Goal: Information Seeking & Learning: Learn about a topic

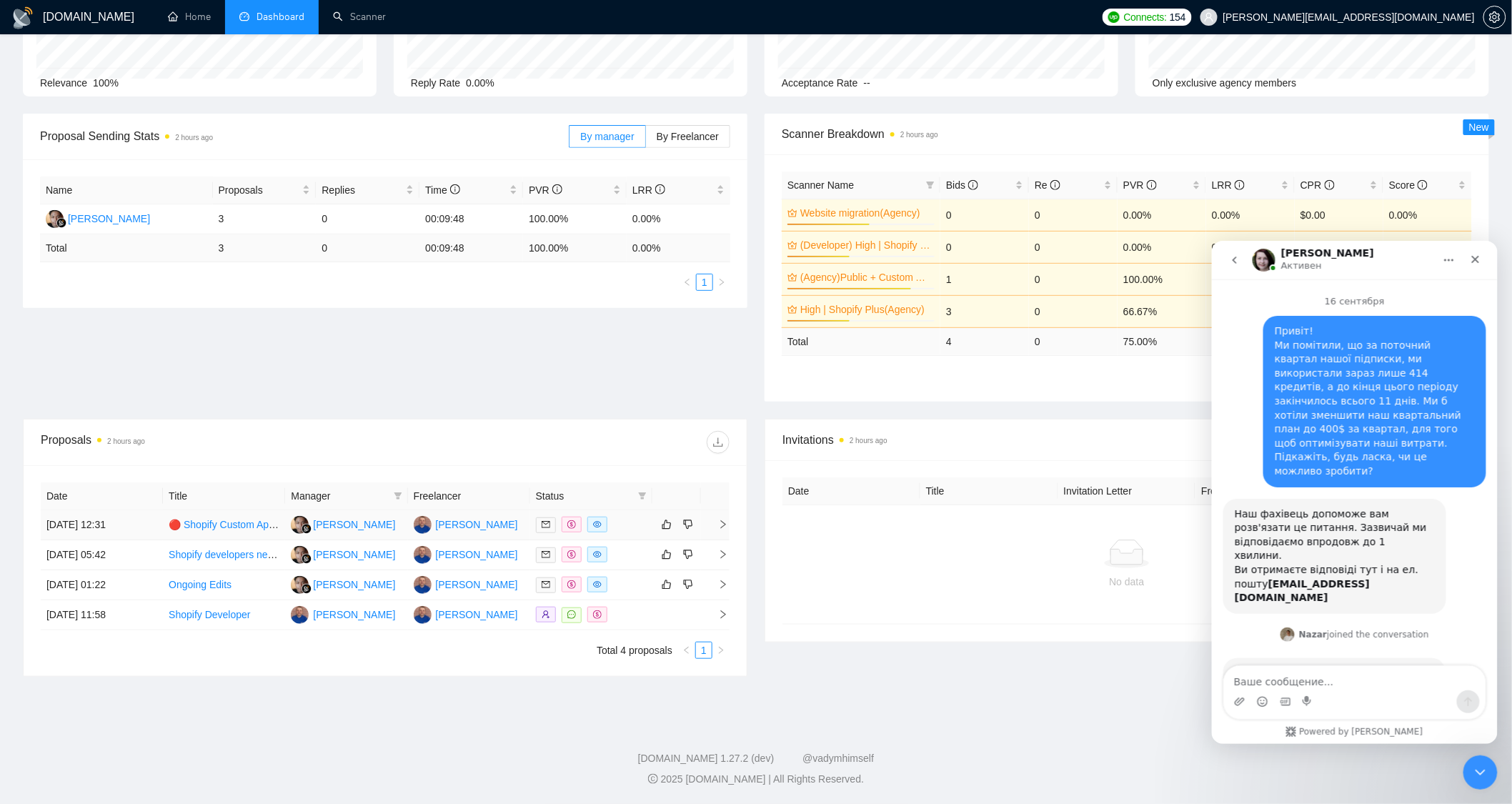
scroll to position [1, 0]
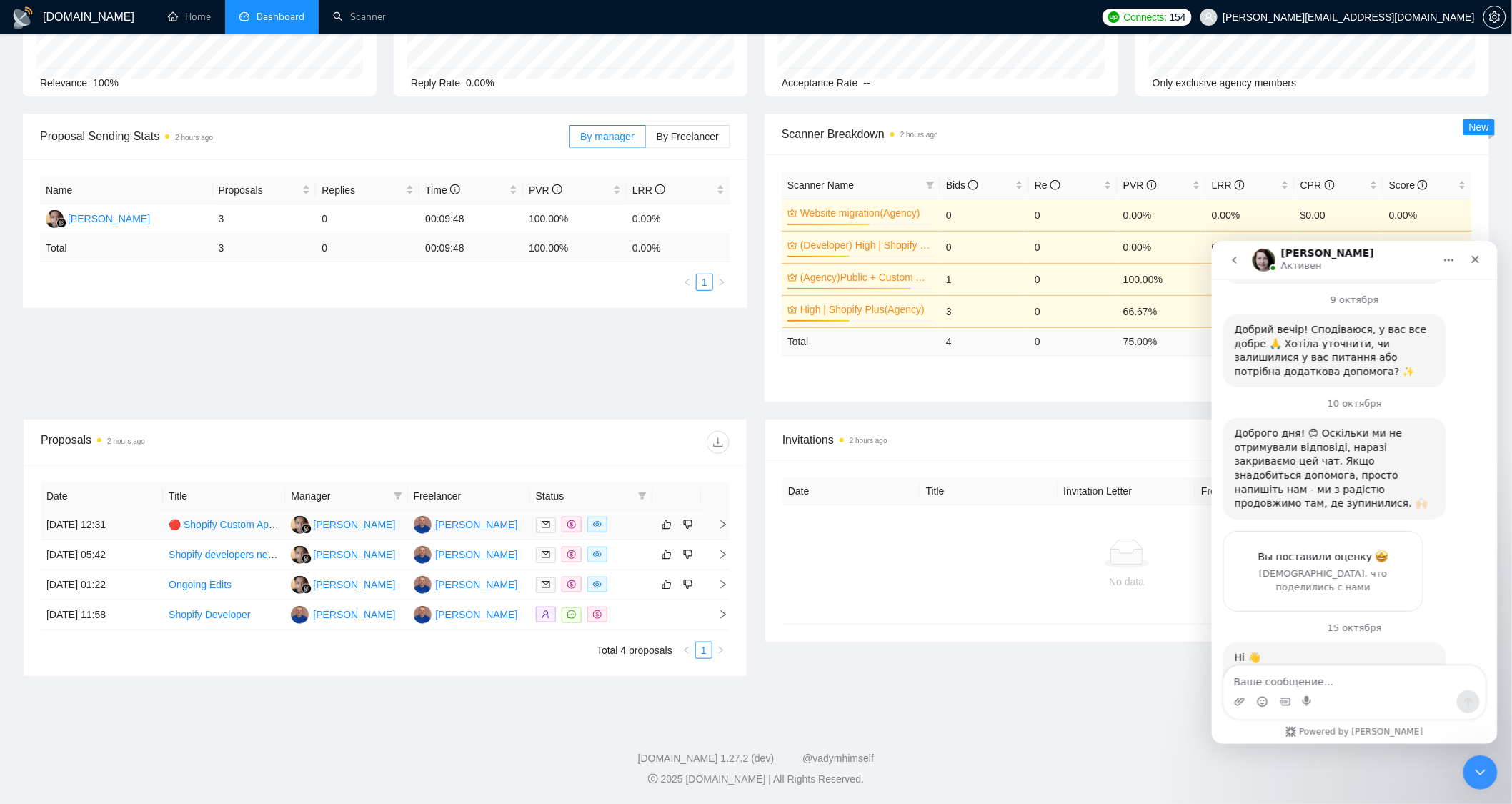
click at [509, 529] on td "[PERSON_NAME]" at bounding box center [469, 525] width 122 height 30
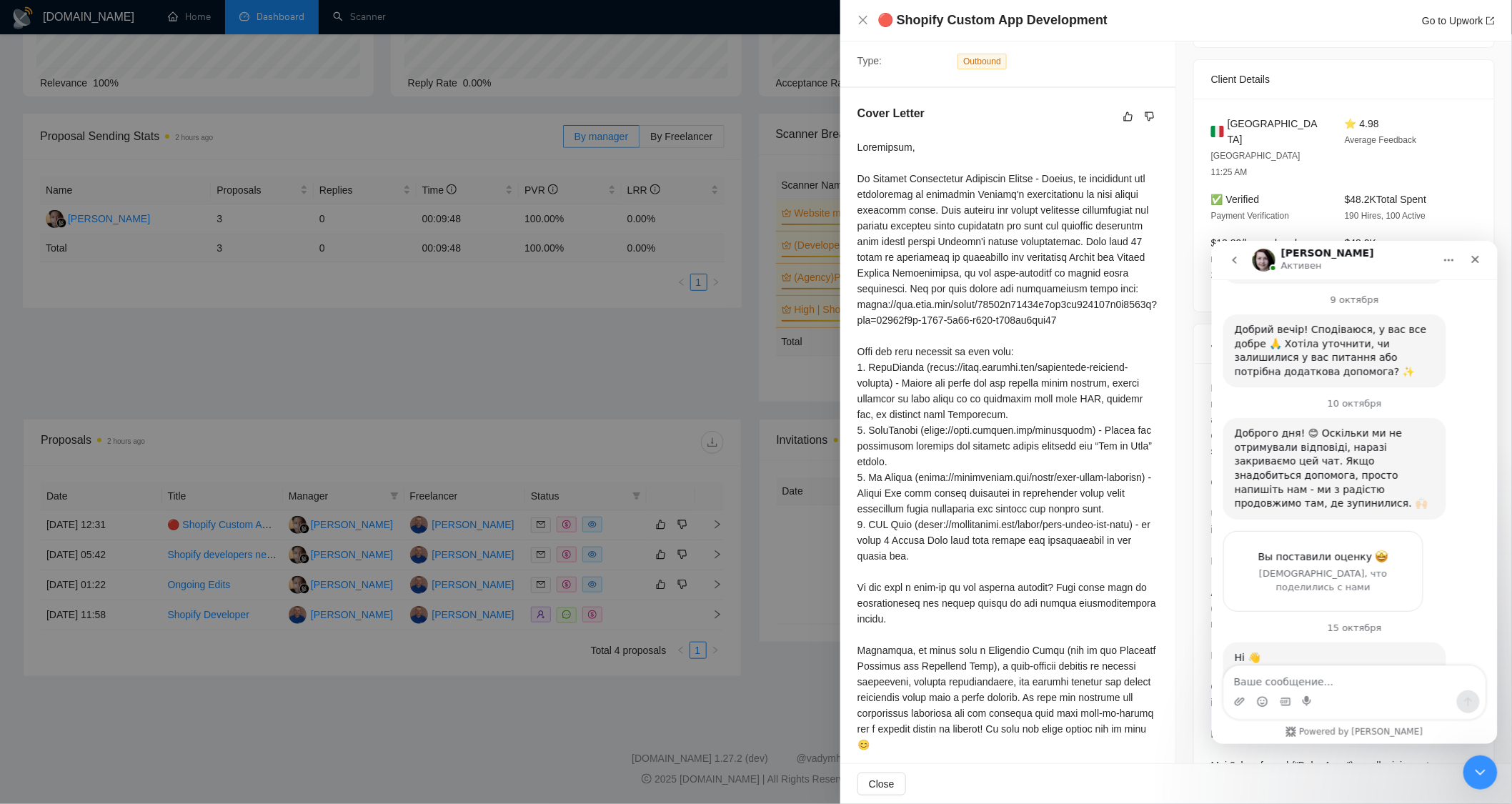
scroll to position [397, 0]
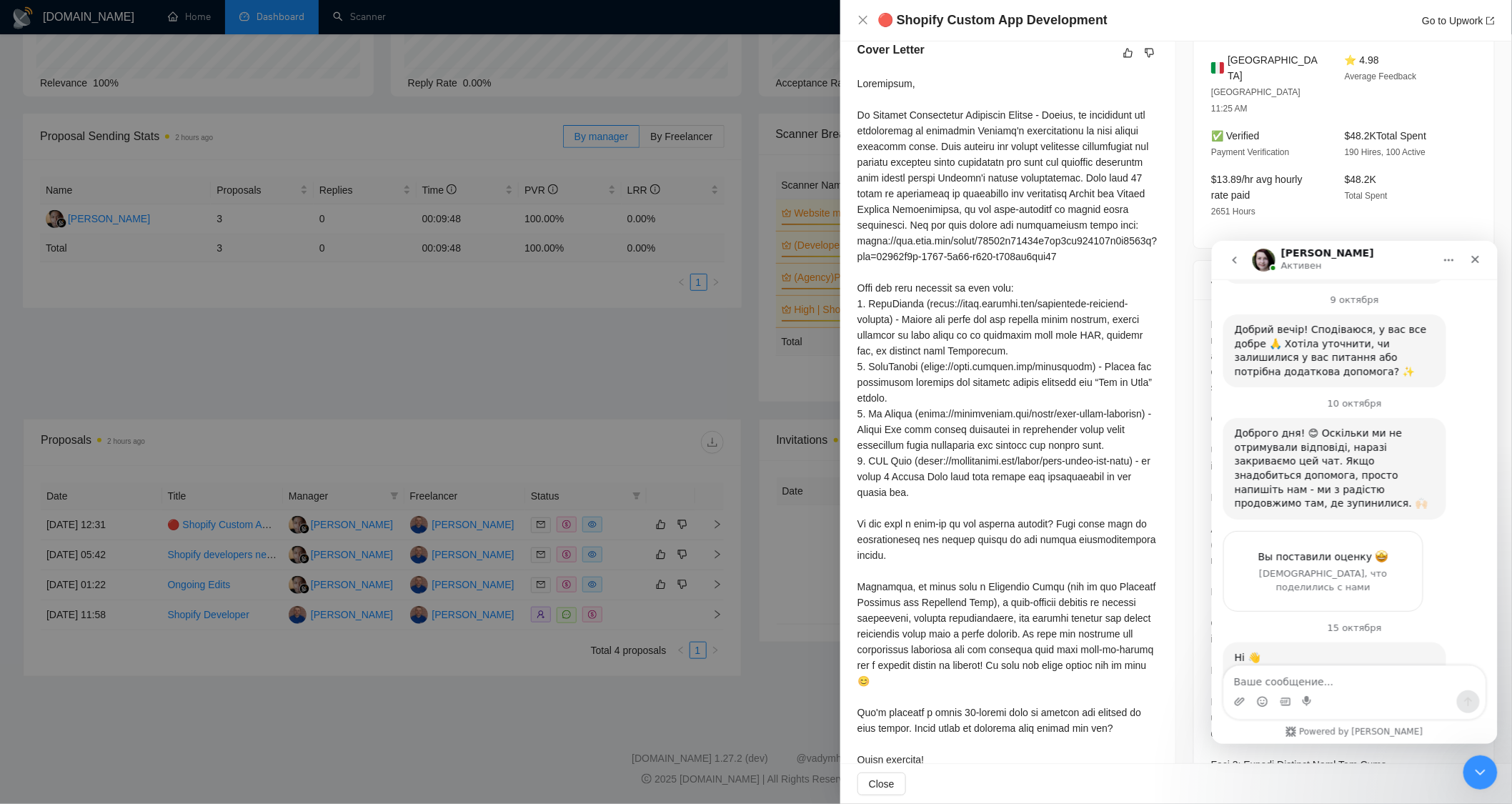
click at [1291, 253] on h1 "[PERSON_NAME]" at bounding box center [1327, 253] width 93 height 10
click at [1241, 264] on button "go back" at bounding box center [1234, 259] width 27 height 27
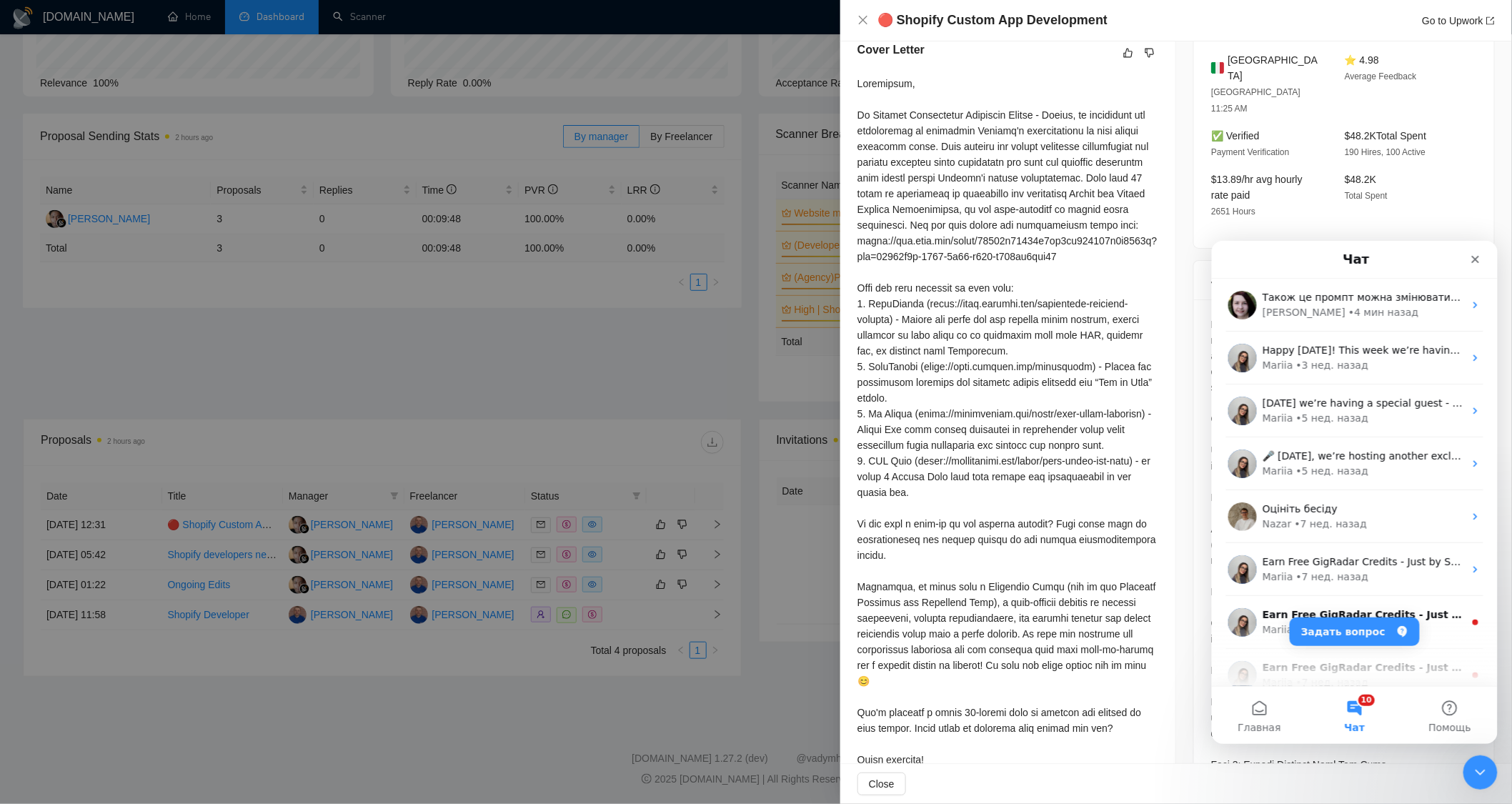
scroll to position [0, 0]
click at [1476, 256] on icon "Закрыть" at bounding box center [1475, 259] width 11 height 11
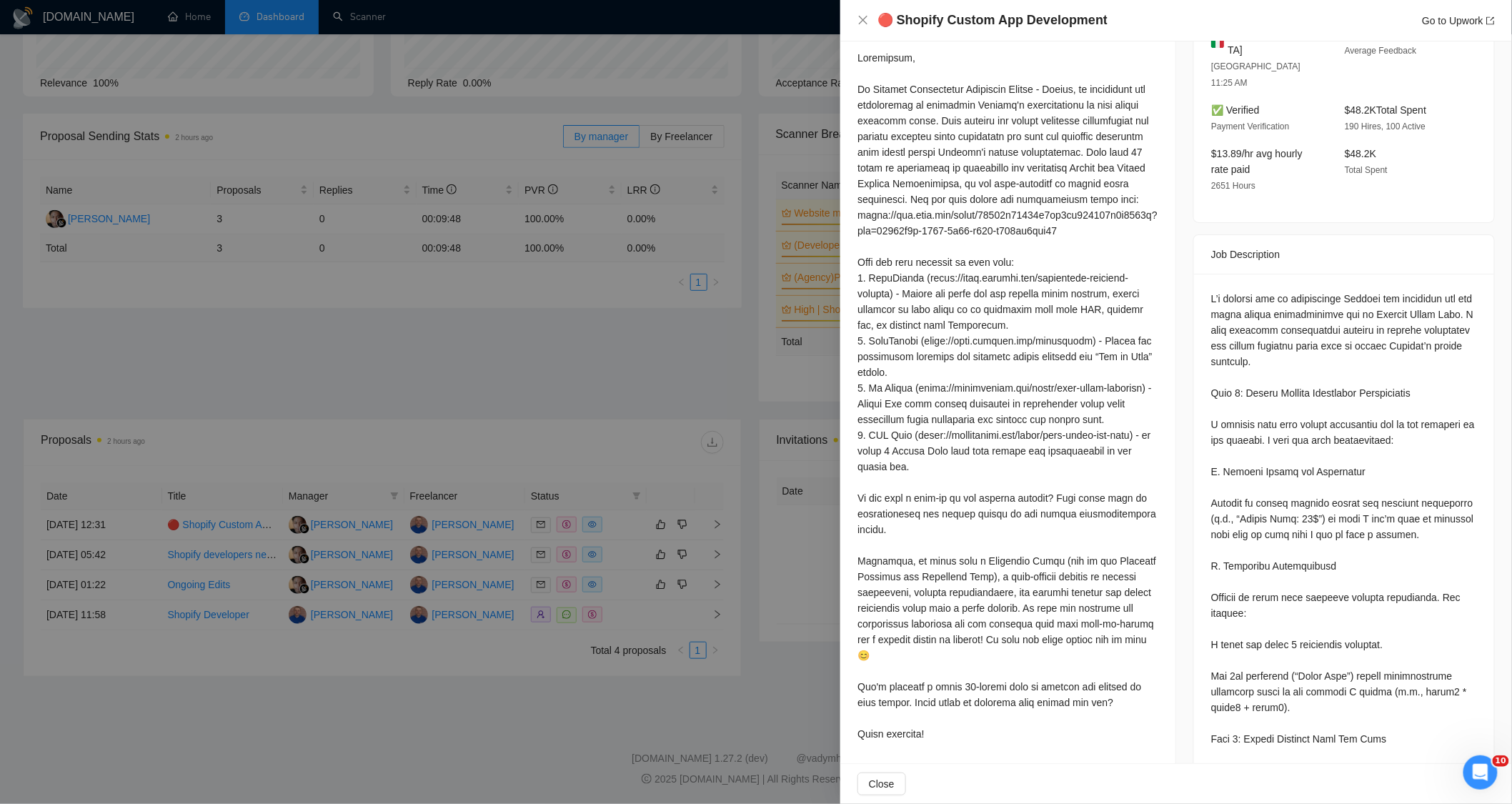
scroll to position [397, 0]
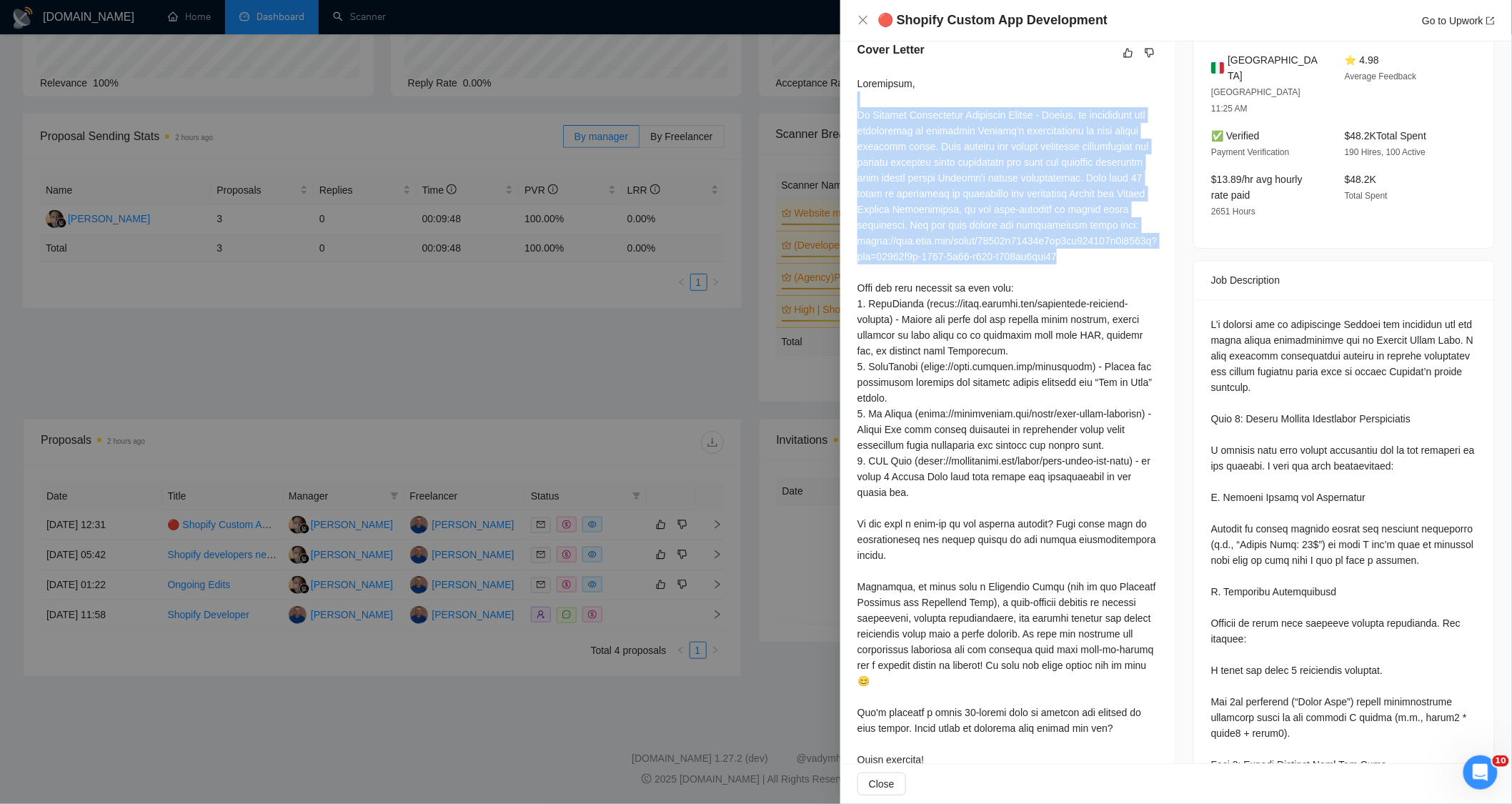
drag, startPoint x: 856, startPoint y: 139, endPoint x: 1085, endPoint y: 285, distance: 271.6
click at [1085, 285] on div "Cover Letter" at bounding box center [1008, 408] width 335 height 767
click at [1103, 288] on div at bounding box center [1008, 422] width 301 height 692
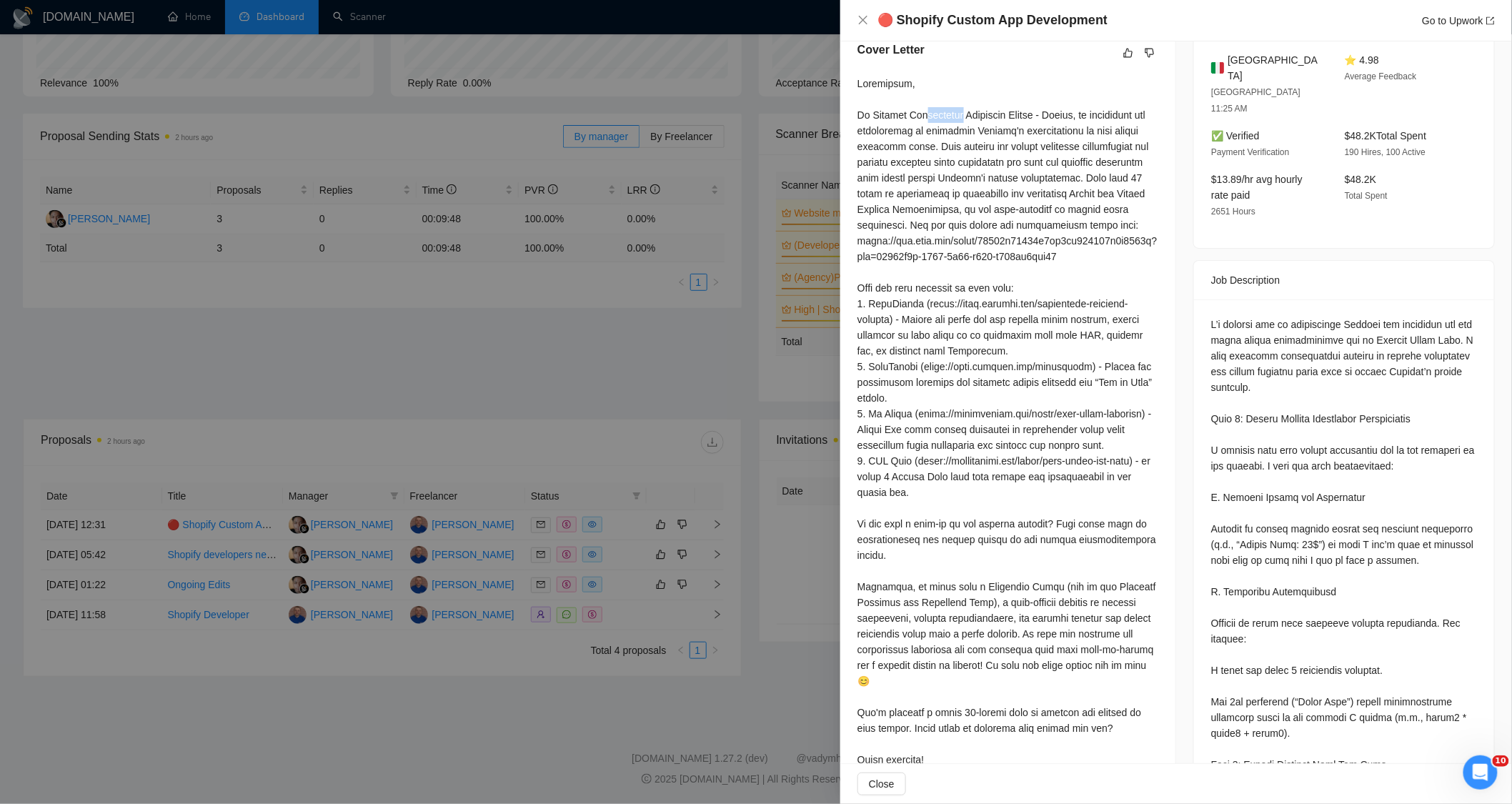
drag, startPoint x: 923, startPoint y: 145, endPoint x: 965, endPoint y: 149, distance: 42.2
click at [965, 149] on div at bounding box center [1008, 422] width 301 height 692
click at [950, 110] on div at bounding box center [1008, 422] width 301 height 692
drag, startPoint x: 933, startPoint y: 176, endPoint x: 1111, endPoint y: 212, distance: 181.6
click at [1111, 212] on div at bounding box center [1008, 422] width 301 height 692
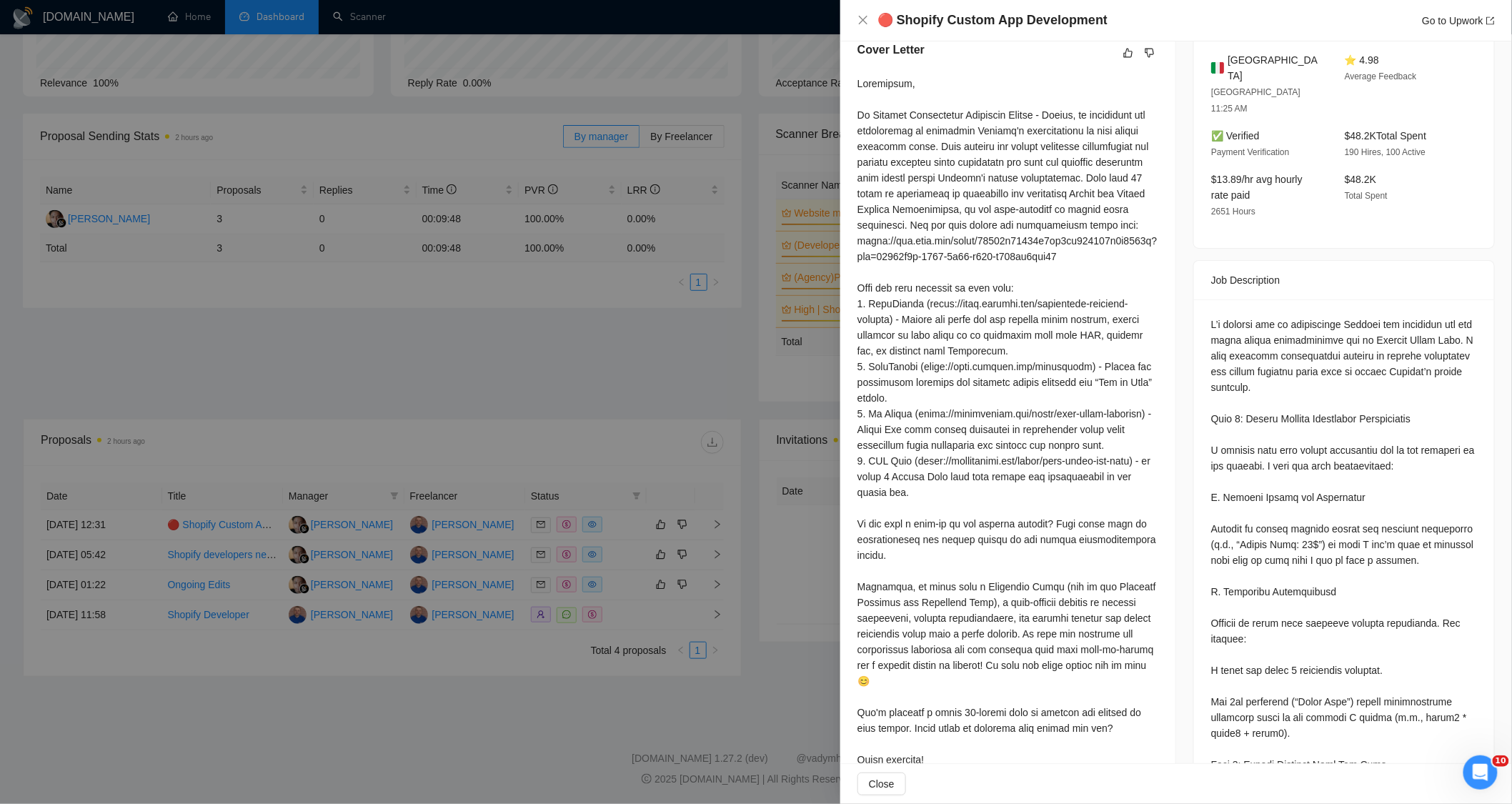
click at [1076, 277] on div at bounding box center [1008, 422] width 301 height 692
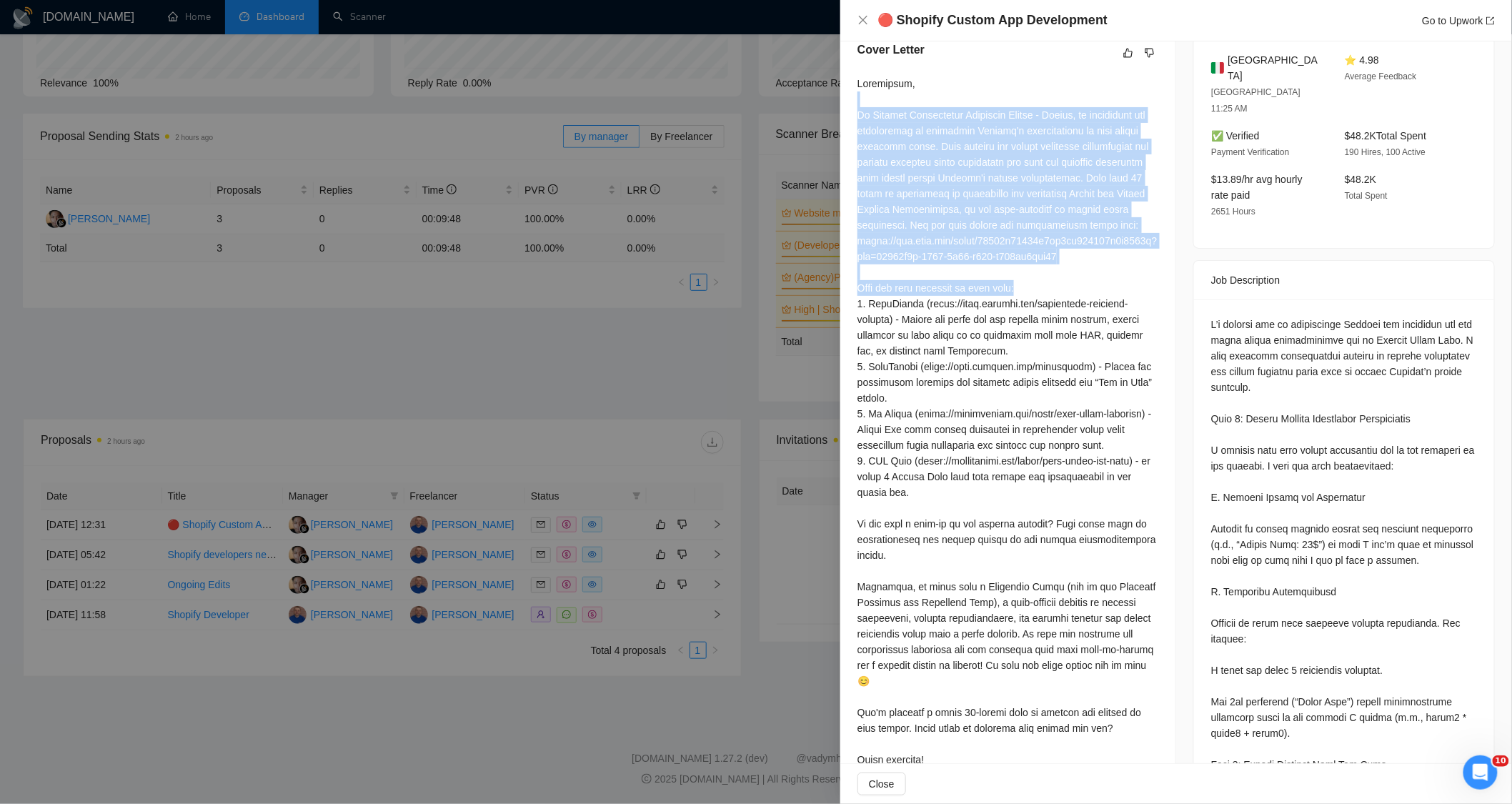
drag, startPoint x: 856, startPoint y: 132, endPoint x: 1102, endPoint y: 327, distance: 313.9
click at [1102, 327] on div "Cover Letter" at bounding box center [1008, 408] width 335 height 767
click at [1110, 294] on div at bounding box center [1008, 422] width 301 height 692
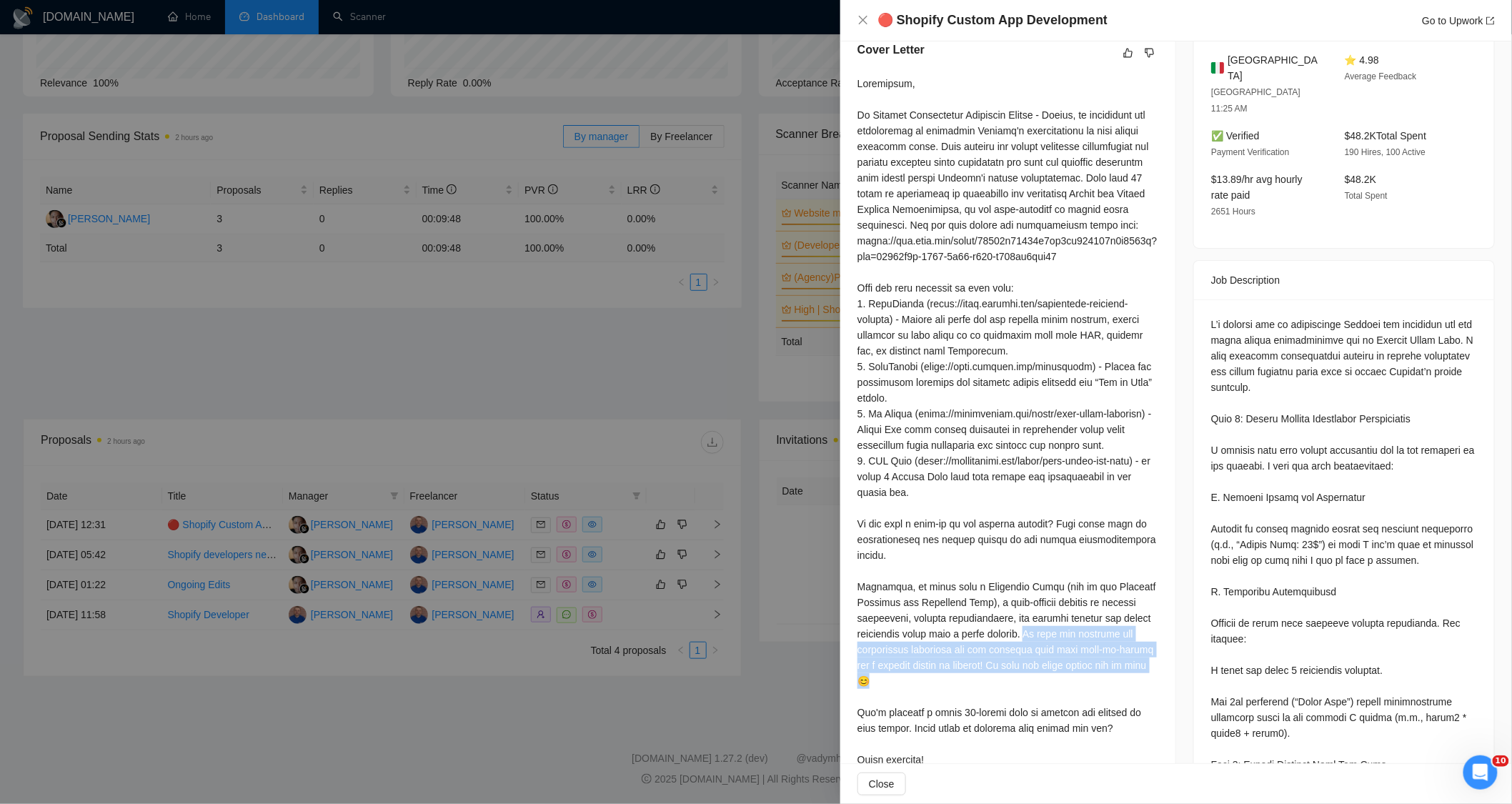
drag, startPoint x: 965, startPoint y: 712, endPoint x: 1034, endPoint y: 662, distance: 85.2
click at [1034, 662] on div at bounding box center [1008, 422] width 301 height 692
drag, startPoint x: 966, startPoint y: 620, endPoint x: 1035, endPoint y: 616, distance: 69.1
click at [1035, 616] on div at bounding box center [1008, 422] width 301 height 692
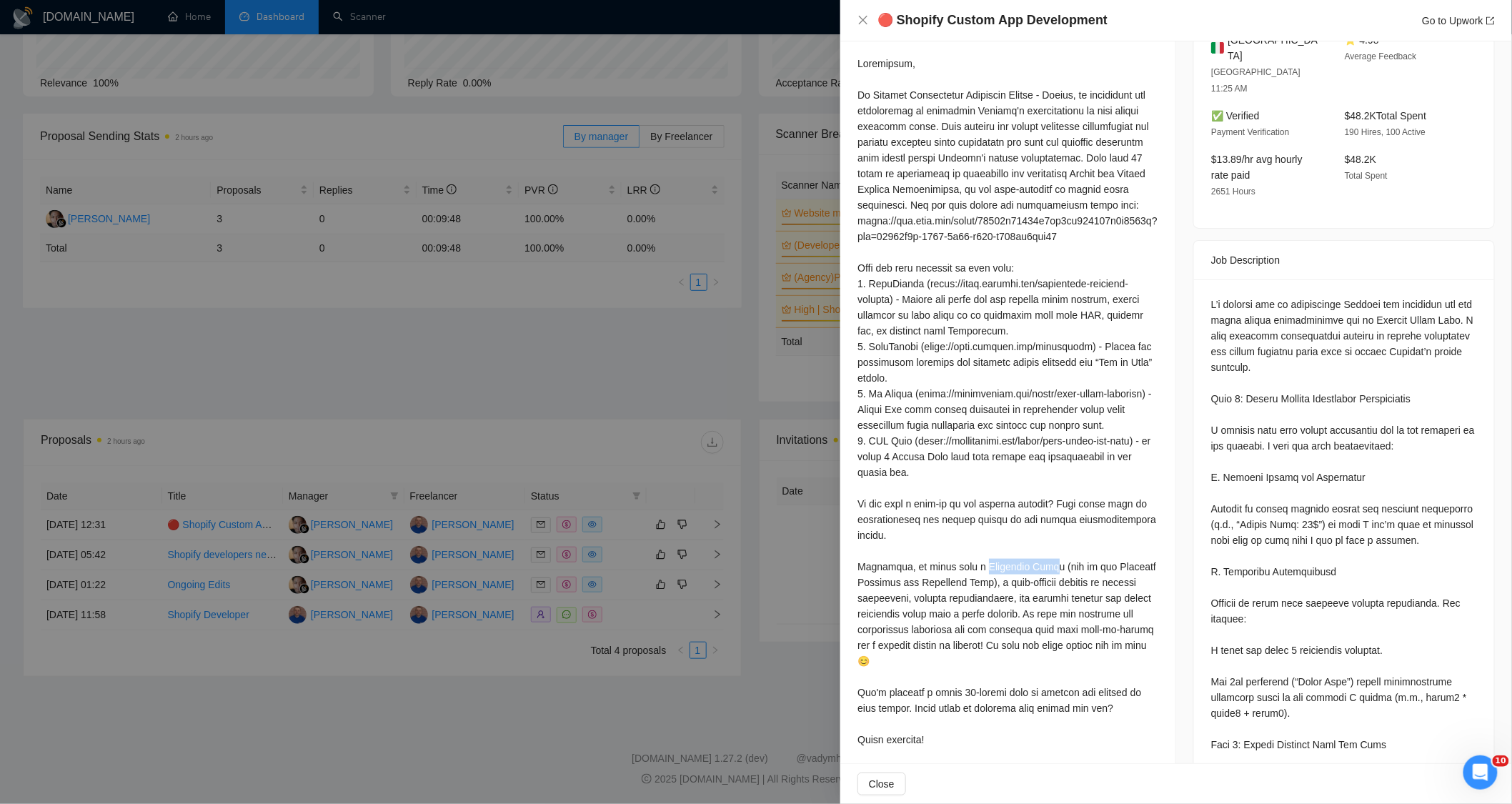
scroll to position [476, 0]
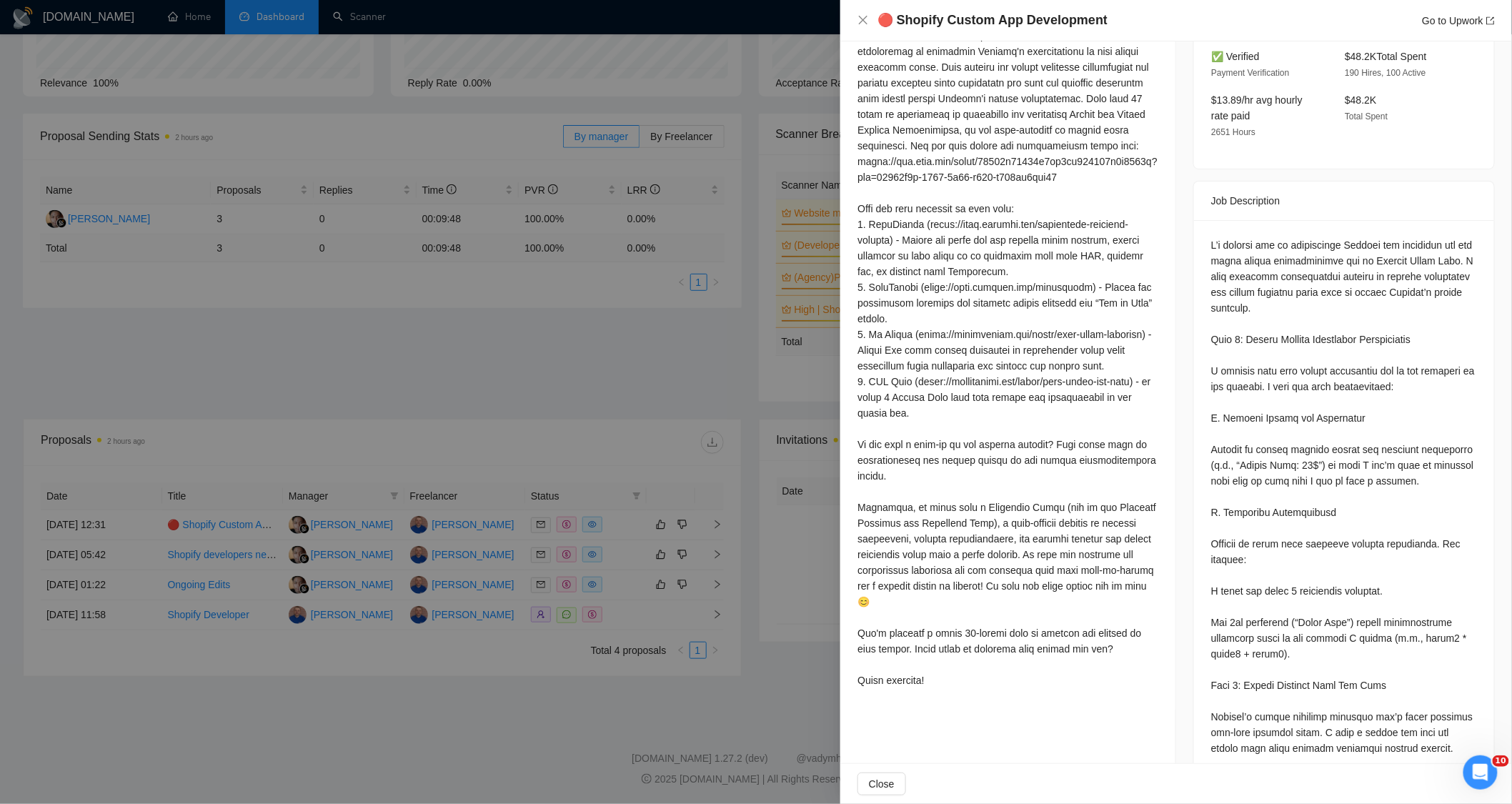
click at [988, 619] on div at bounding box center [1008, 342] width 301 height 692
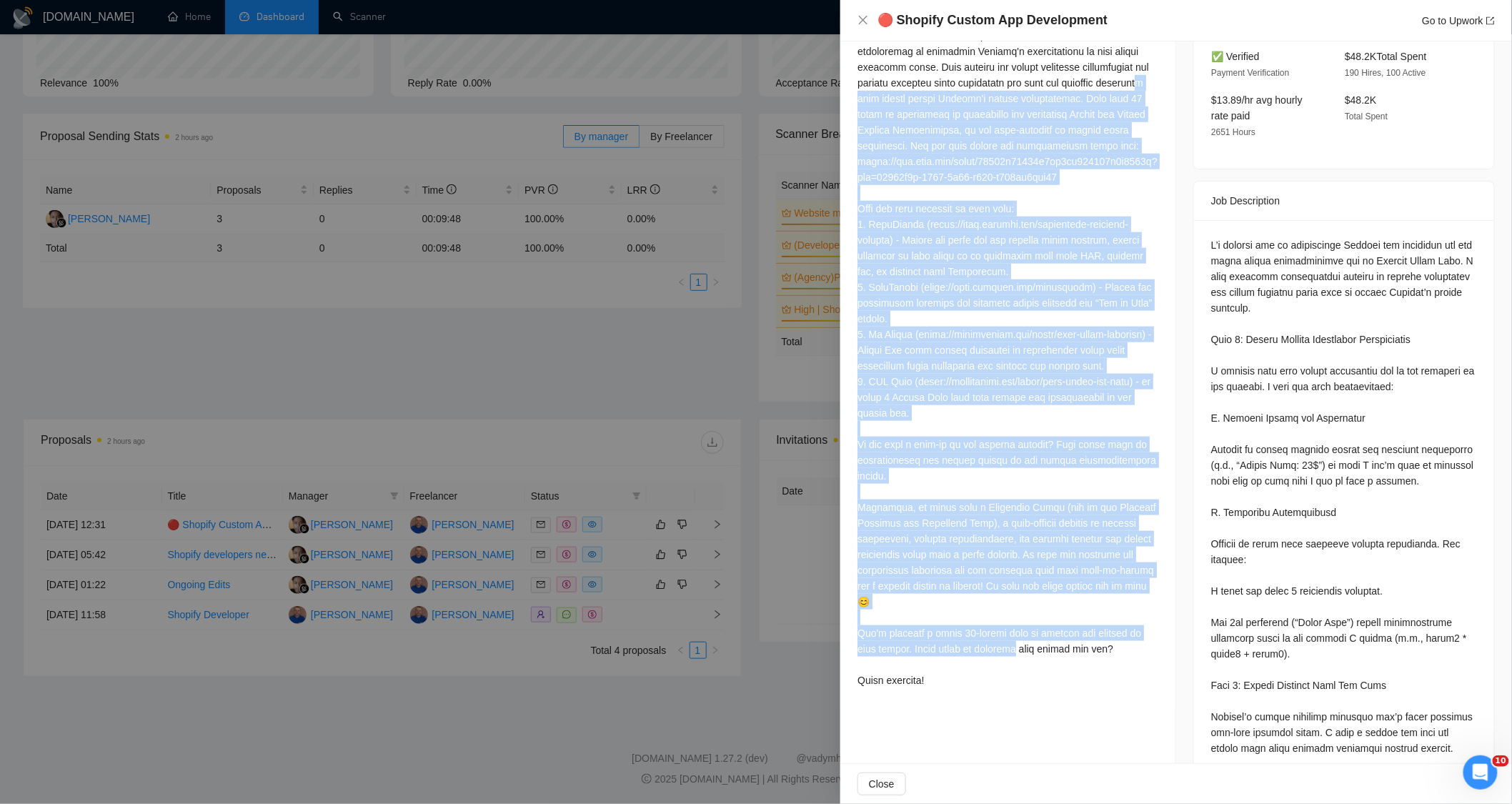
drag, startPoint x: 892, startPoint y: 133, endPoint x: 1025, endPoint y: 653, distance: 536.7
click at [1026, 659] on div at bounding box center [1008, 342] width 301 height 692
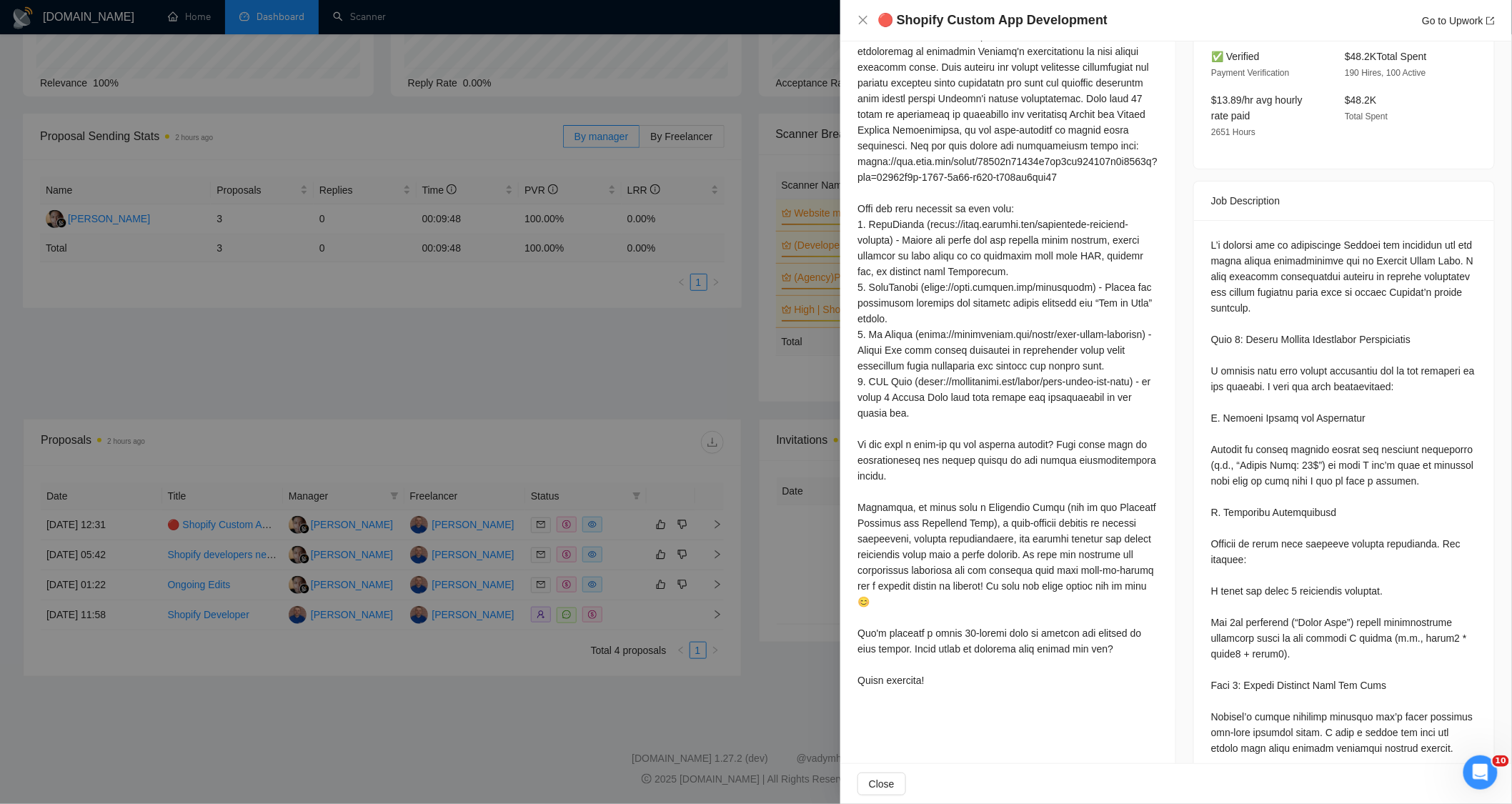
click at [1045, 689] on div at bounding box center [1008, 342] width 301 height 692
drag, startPoint x: 1137, startPoint y: 632, endPoint x: 1103, endPoint y: 591, distance: 53.3
click at [1146, 626] on div at bounding box center [1008, 342] width 301 height 692
click at [1114, 557] on div at bounding box center [1008, 342] width 301 height 692
drag, startPoint x: 1088, startPoint y: 605, endPoint x: 1105, endPoint y: 604, distance: 17.0
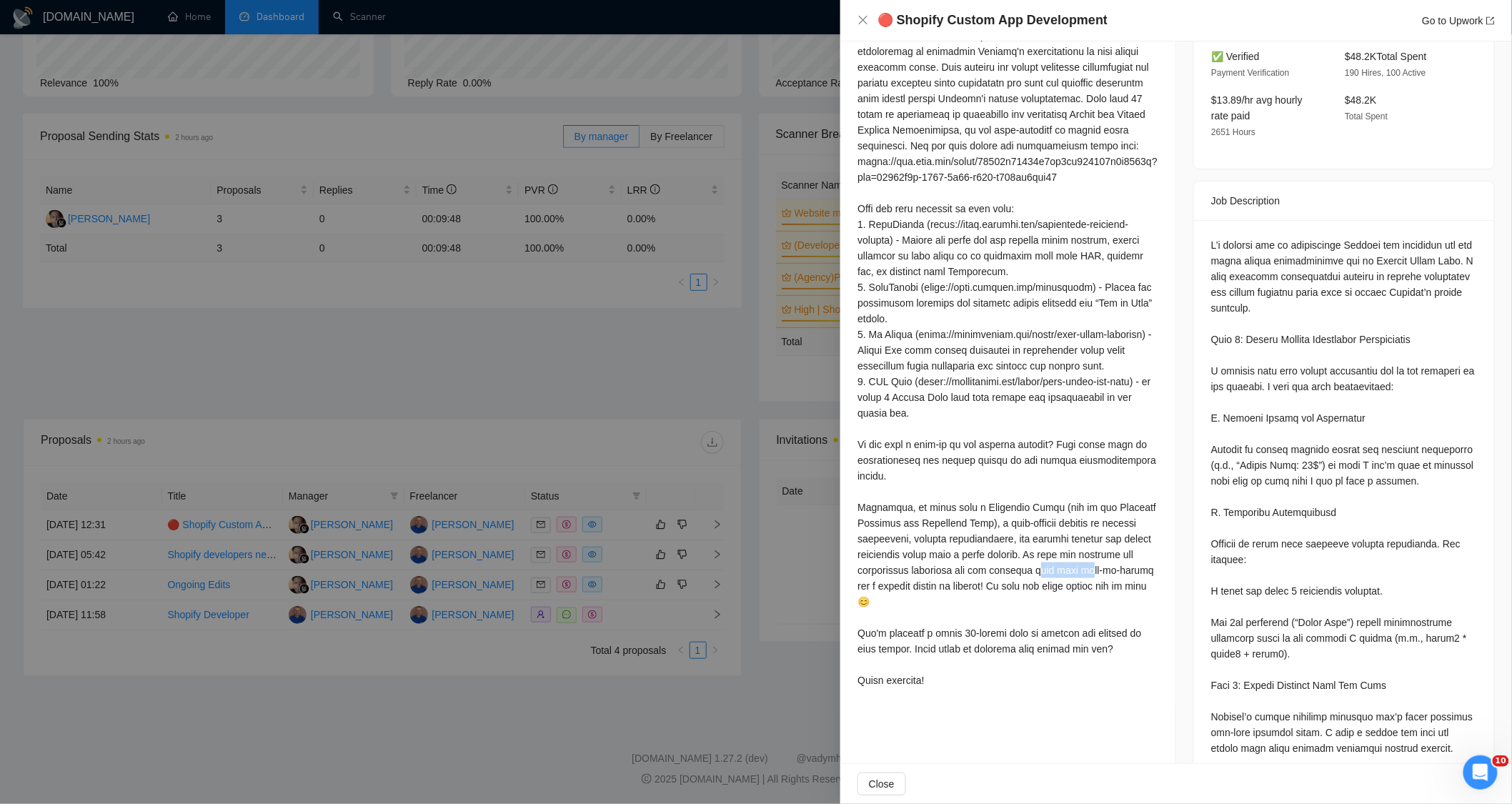
click at [1105, 604] on div at bounding box center [1008, 342] width 301 height 692
click at [1114, 522] on div at bounding box center [1008, 342] width 301 height 692
drag, startPoint x: 959, startPoint y: 534, endPoint x: 1032, endPoint y: 535, distance: 73.0
click at [1032, 535] on div at bounding box center [1008, 342] width 301 height 692
drag, startPoint x: 1054, startPoint y: 581, endPoint x: 1117, endPoint y: 591, distance: 63.8
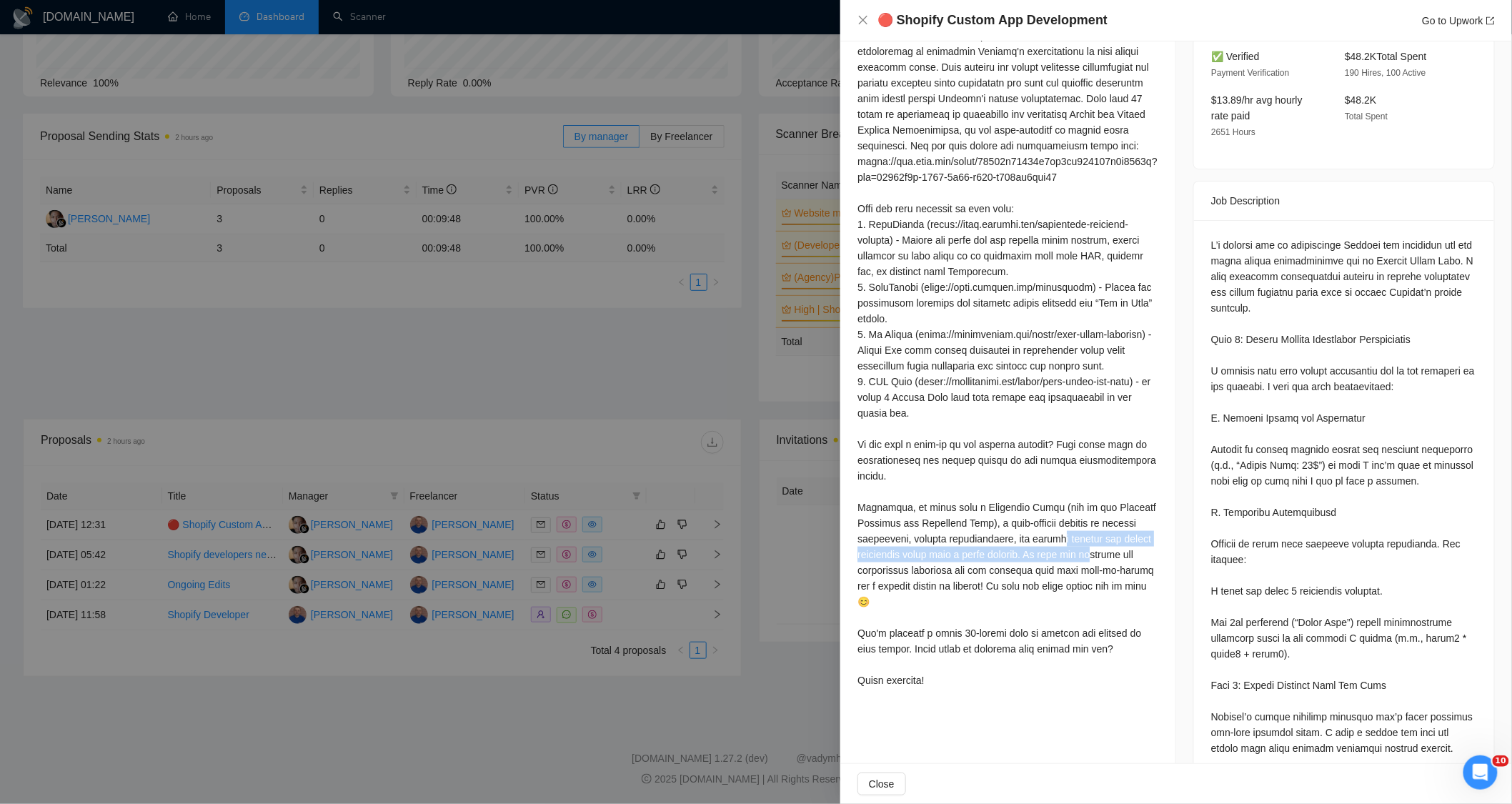
click at [1117, 591] on div at bounding box center [1008, 342] width 301 height 692
click at [998, 442] on div at bounding box center [1008, 342] width 301 height 692
drag, startPoint x: 959, startPoint y: 642, endPoint x: 1013, endPoint y: 577, distance: 84.5
click at [997, 574] on div at bounding box center [1008, 342] width 301 height 692
drag, startPoint x: 1069, startPoint y: 618, endPoint x: 1072, endPoint y: 627, distance: 9.5
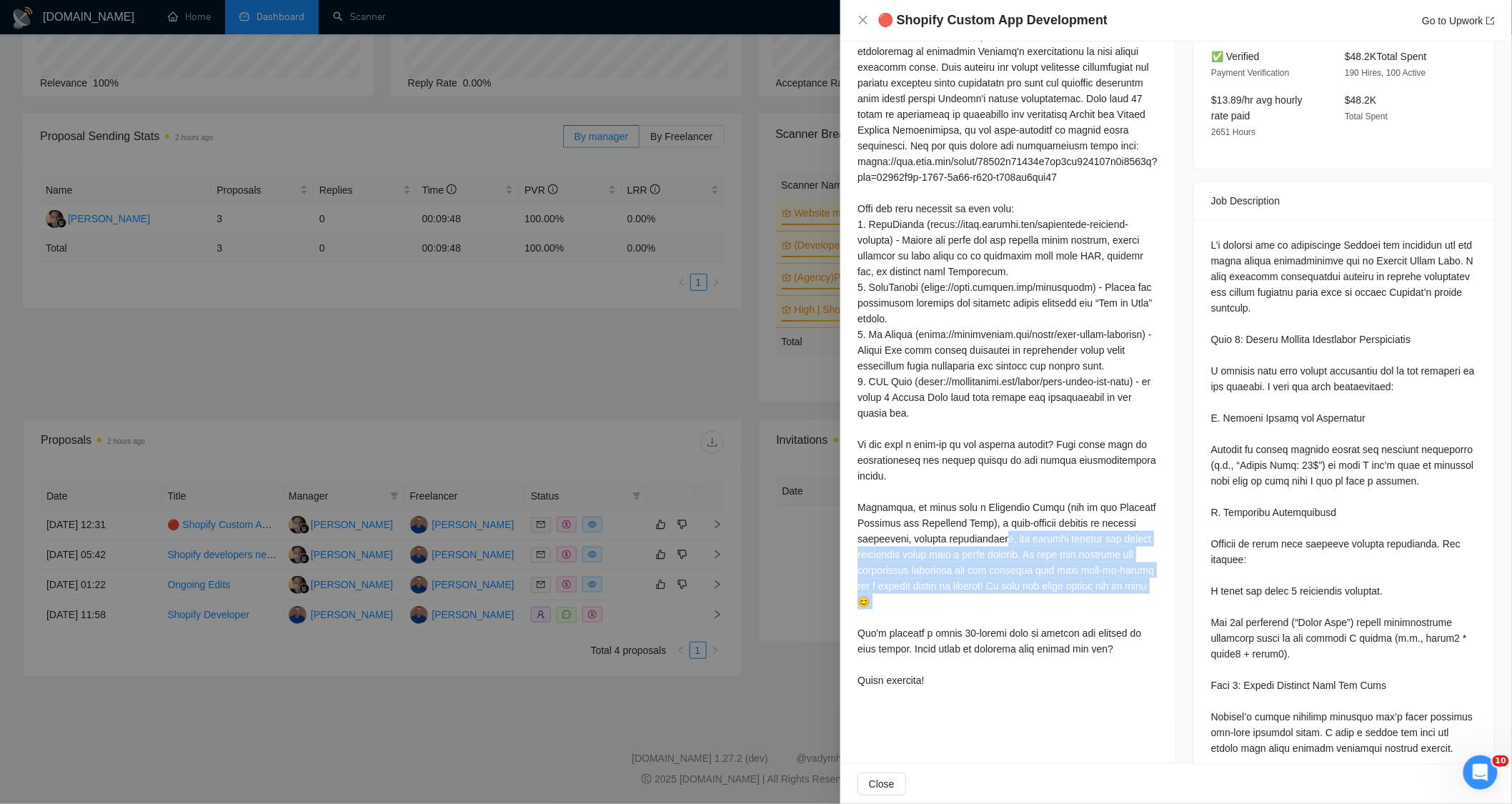
click at [1068, 618] on div at bounding box center [1008, 342] width 301 height 692
click at [1055, 642] on div at bounding box center [1008, 342] width 301 height 692
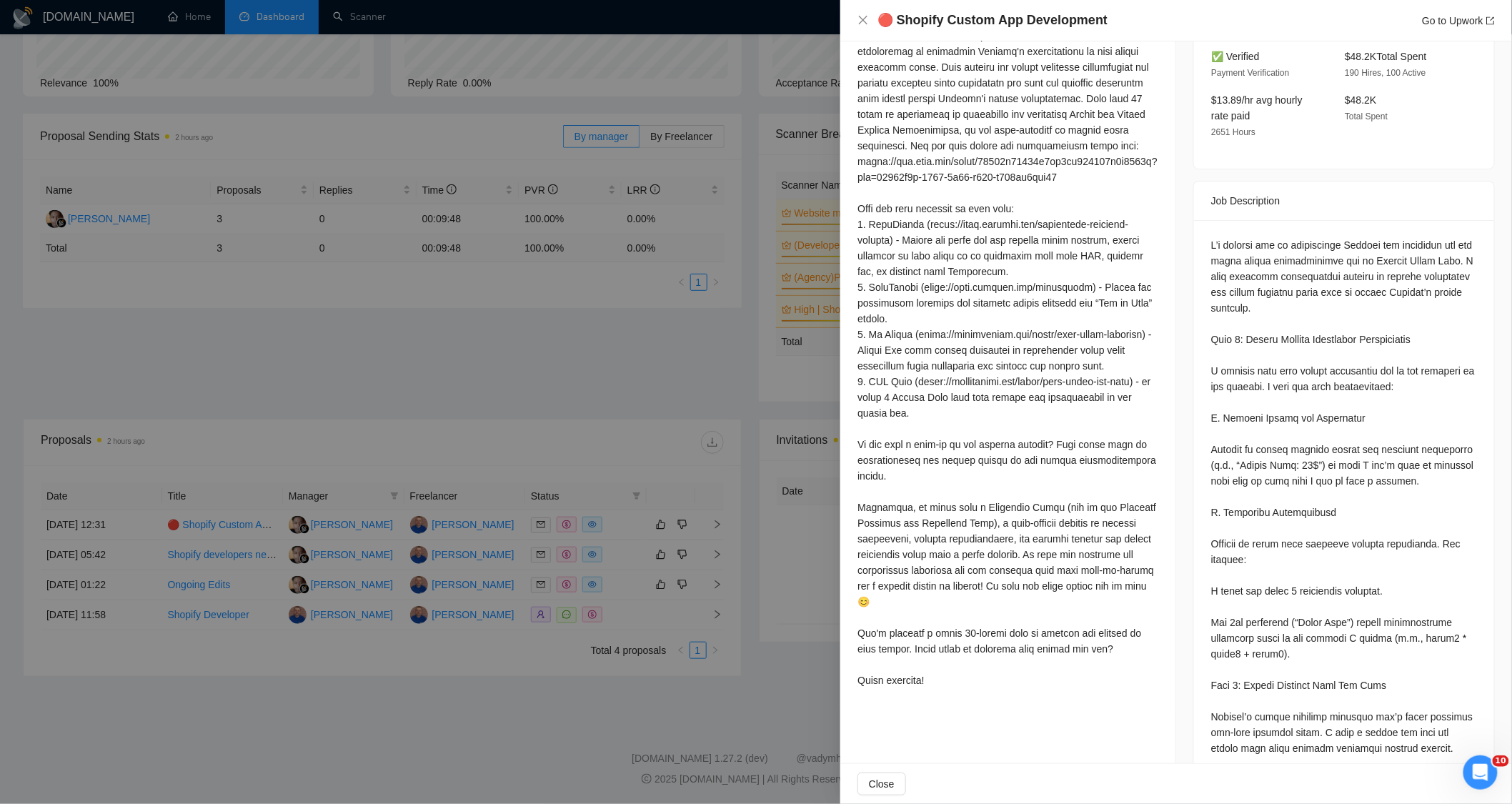
click at [1073, 648] on div at bounding box center [1008, 342] width 301 height 692
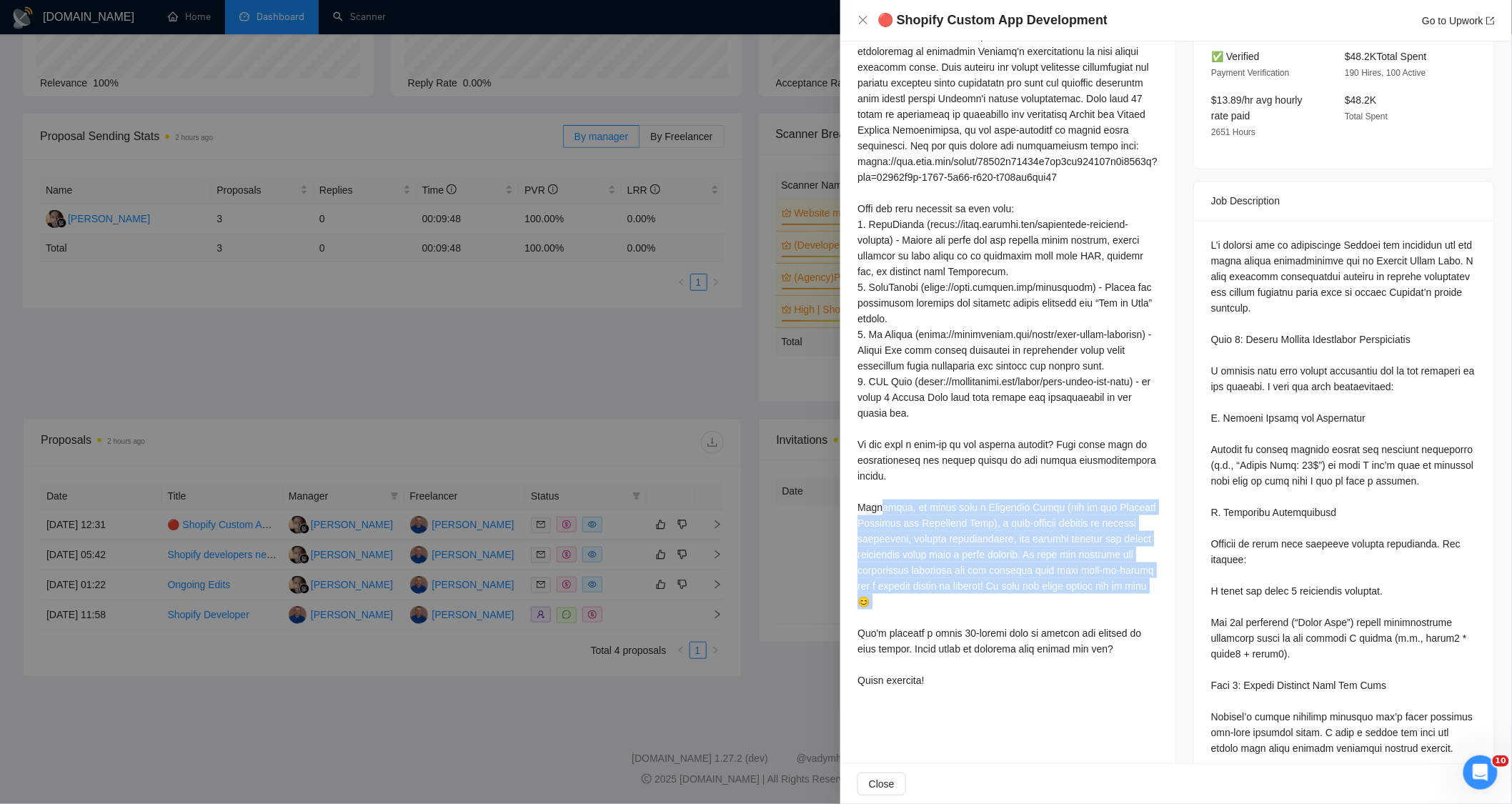
drag, startPoint x: 877, startPoint y: 545, endPoint x: 978, endPoint y: 644, distance: 141.4
click at [978, 644] on div at bounding box center [1008, 342] width 301 height 692
click at [1044, 608] on div at bounding box center [1008, 342] width 301 height 692
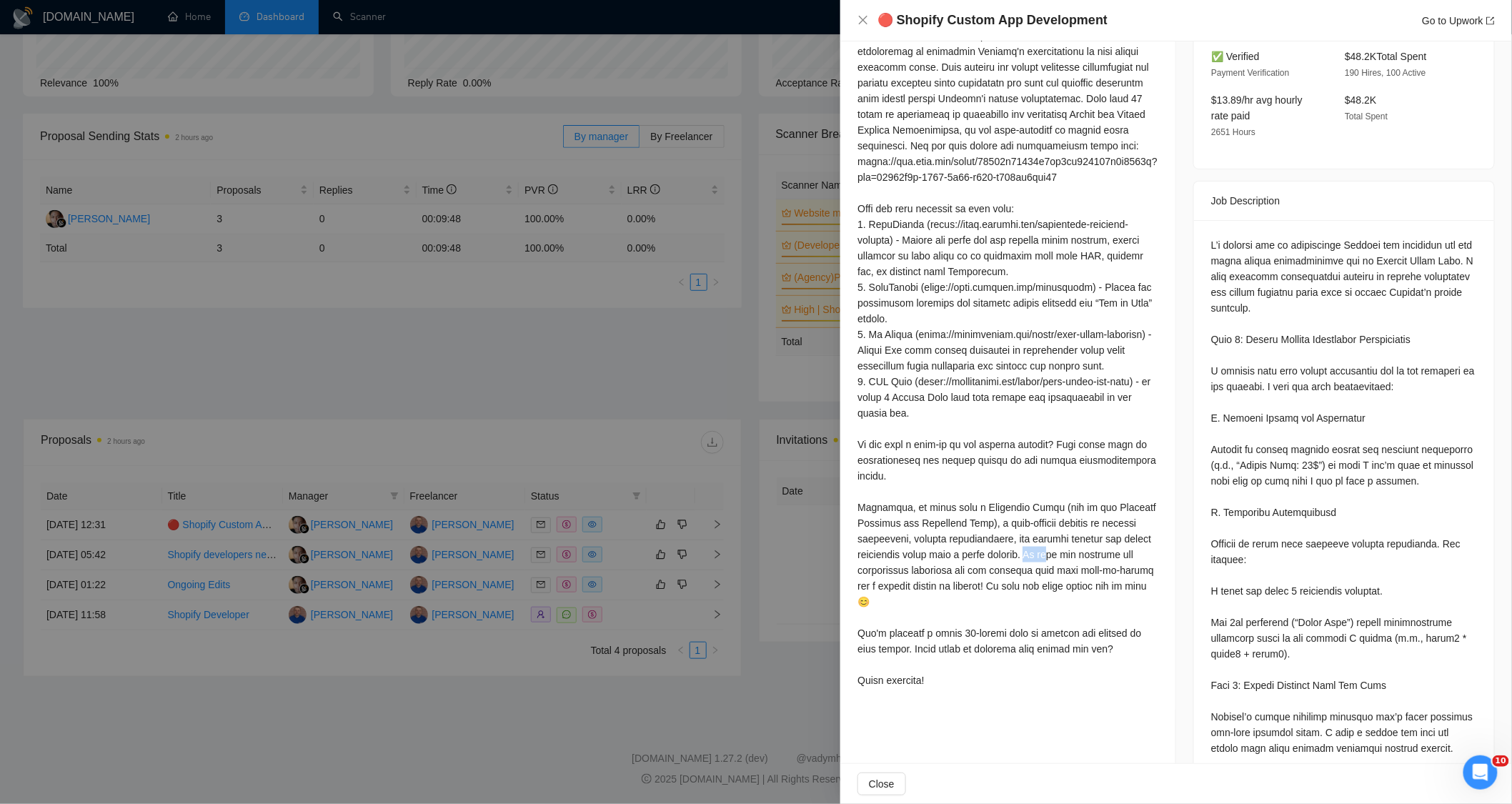
drag, startPoint x: 1033, startPoint y: 585, endPoint x: 1069, endPoint y: 589, distance: 36.2
click at [1066, 588] on div at bounding box center [1008, 342] width 301 height 692
click at [1073, 624] on div at bounding box center [1008, 342] width 301 height 692
click at [1058, 647] on div at bounding box center [1008, 342] width 301 height 692
drag, startPoint x: 956, startPoint y: 639, endPoint x: 965, endPoint y: 638, distance: 9.1
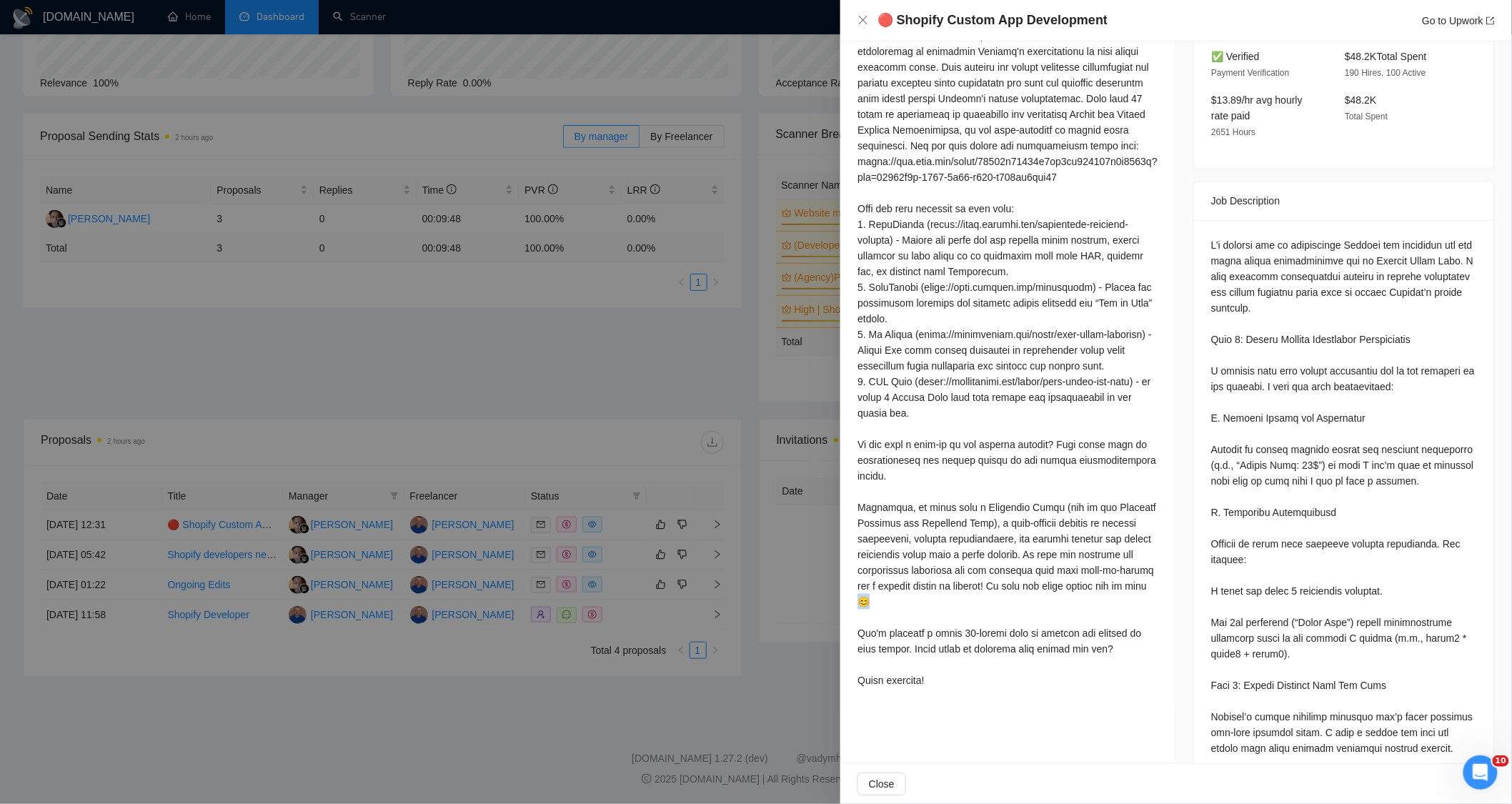
click at [965, 638] on div at bounding box center [1008, 342] width 301 height 692
click at [986, 626] on div at bounding box center [1008, 342] width 301 height 692
drag, startPoint x: 862, startPoint y: 630, endPoint x: 933, endPoint y: 627, distance: 71.1
click at [930, 632] on div at bounding box center [1008, 342] width 301 height 692
click at [983, 646] on div at bounding box center [1008, 342] width 301 height 692
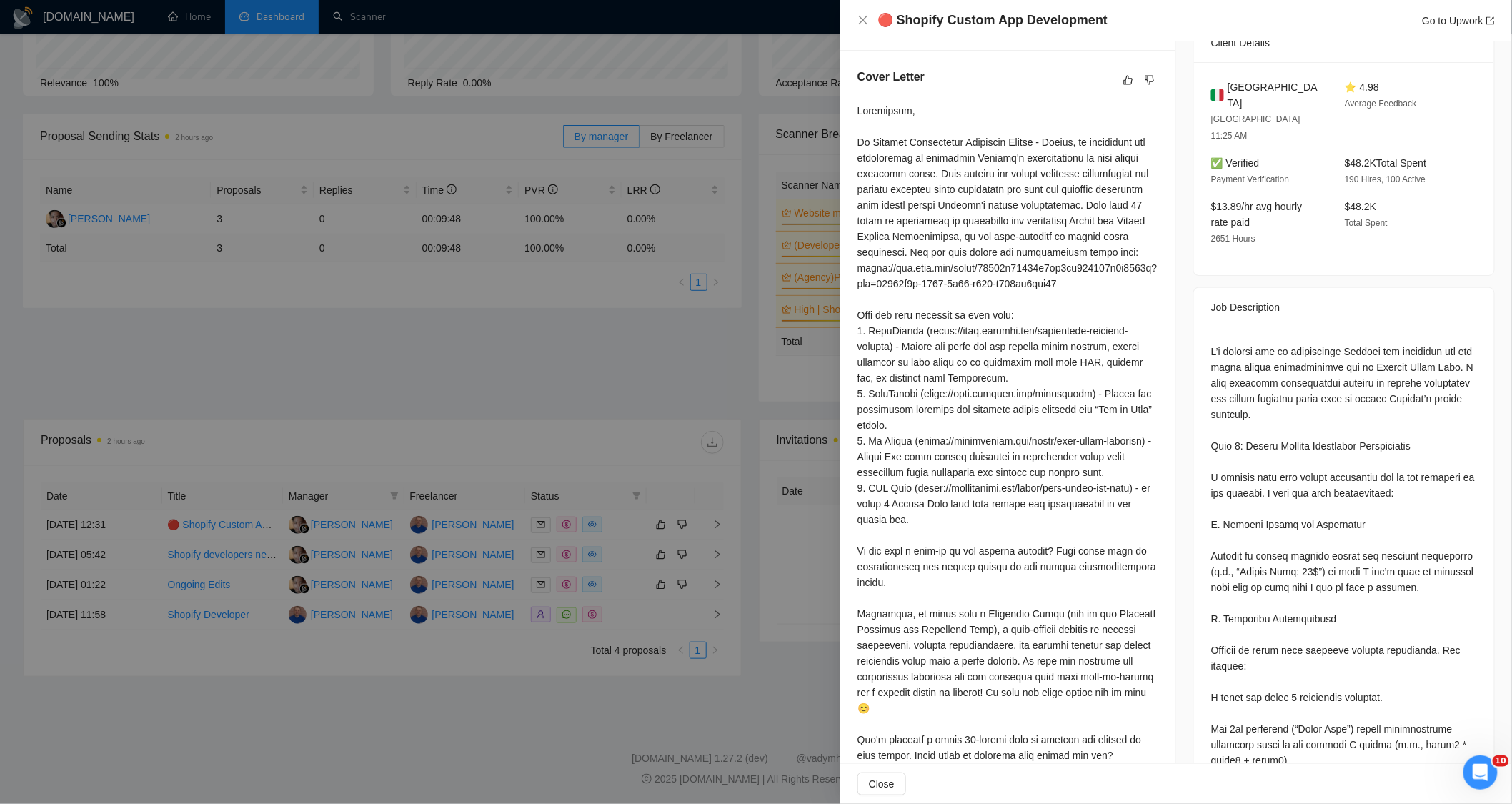
scroll to position [397, 0]
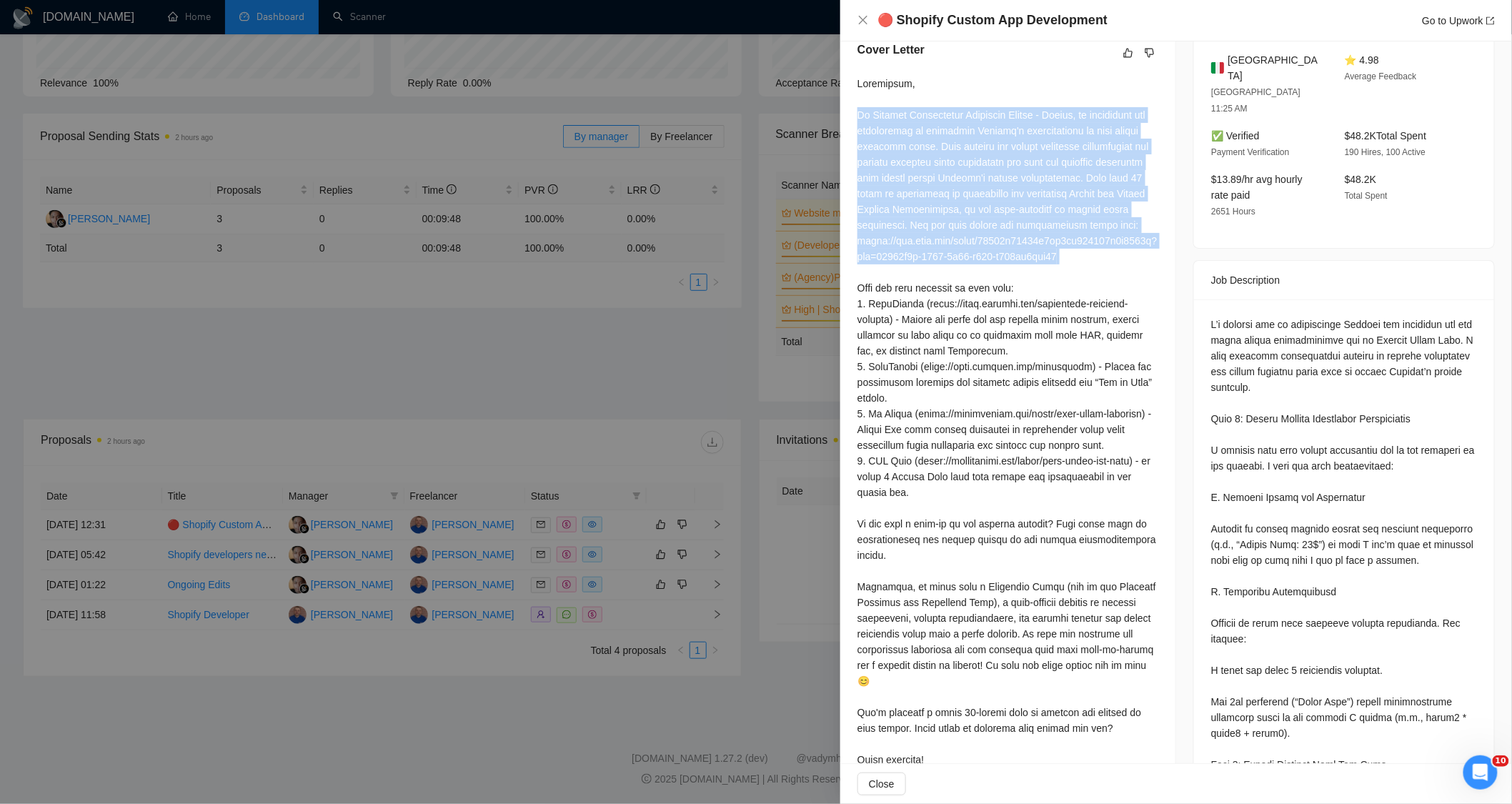
drag, startPoint x: 859, startPoint y: 145, endPoint x: 1062, endPoint y: 411, distance: 334.6
click at [1068, 381] on div at bounding box center [1008, 422] width 301 height 692
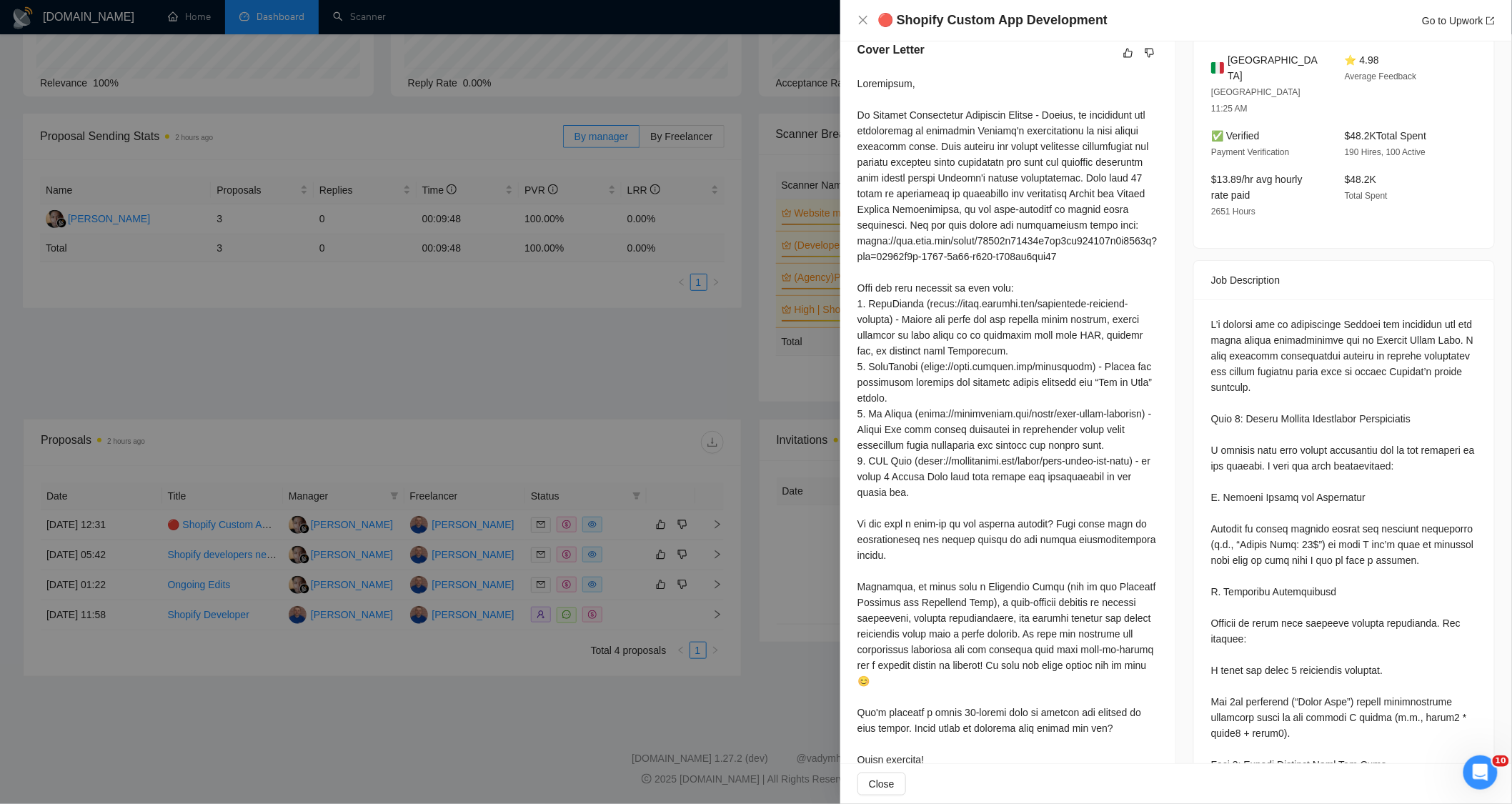
click at [1020, 526] on div at bounding box center [1008, 422] width 301 height 692
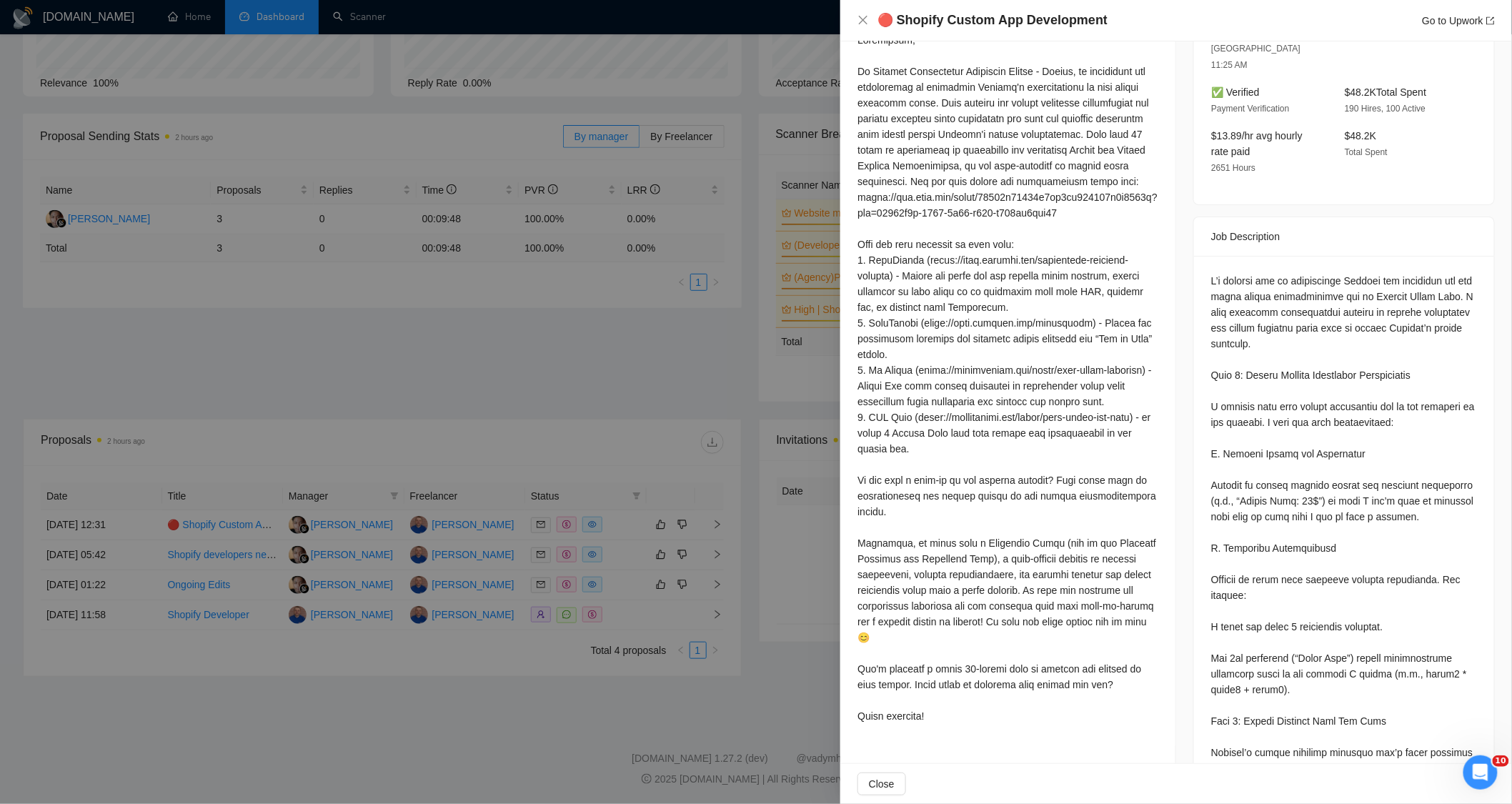
scroll to position [476, 0]
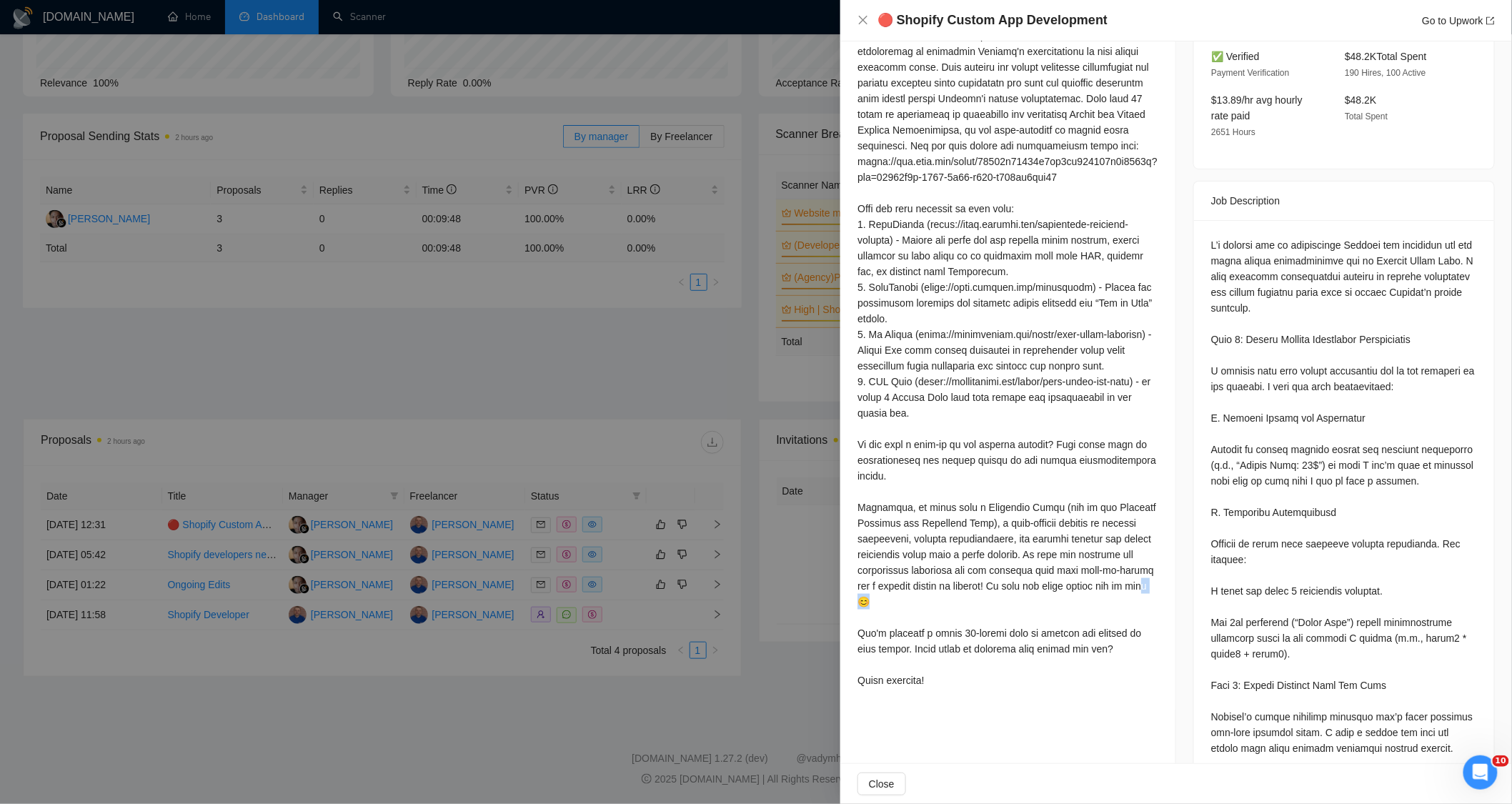
drag, startPoint x: 976, startPoint y: 630, endPoint x: 945, endPoint y: 639, distance: 32.3
click at [945, 639] on div at bounding box center [1008, 342] width 301 height 692
click at [996, 611] on div at bounding box center [1008, 342] width 301 height 692
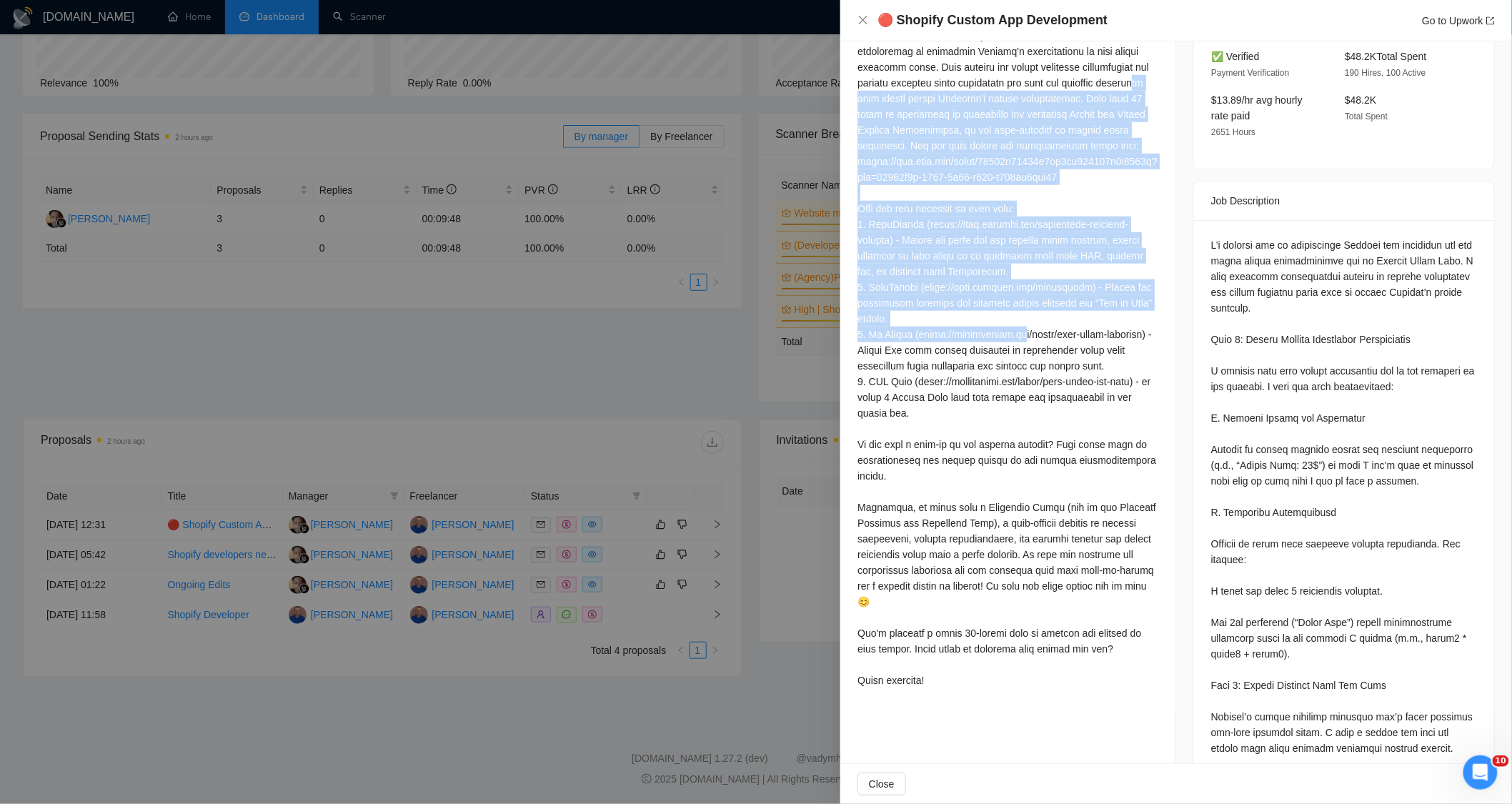
drag, startPoint x: 886, startPoint y: 125, endPoint x: 1017, endPoint y: 370, distance: 277.8
click at [1017, 370] on div at bounding box center [1008, 342] width 301 height 692
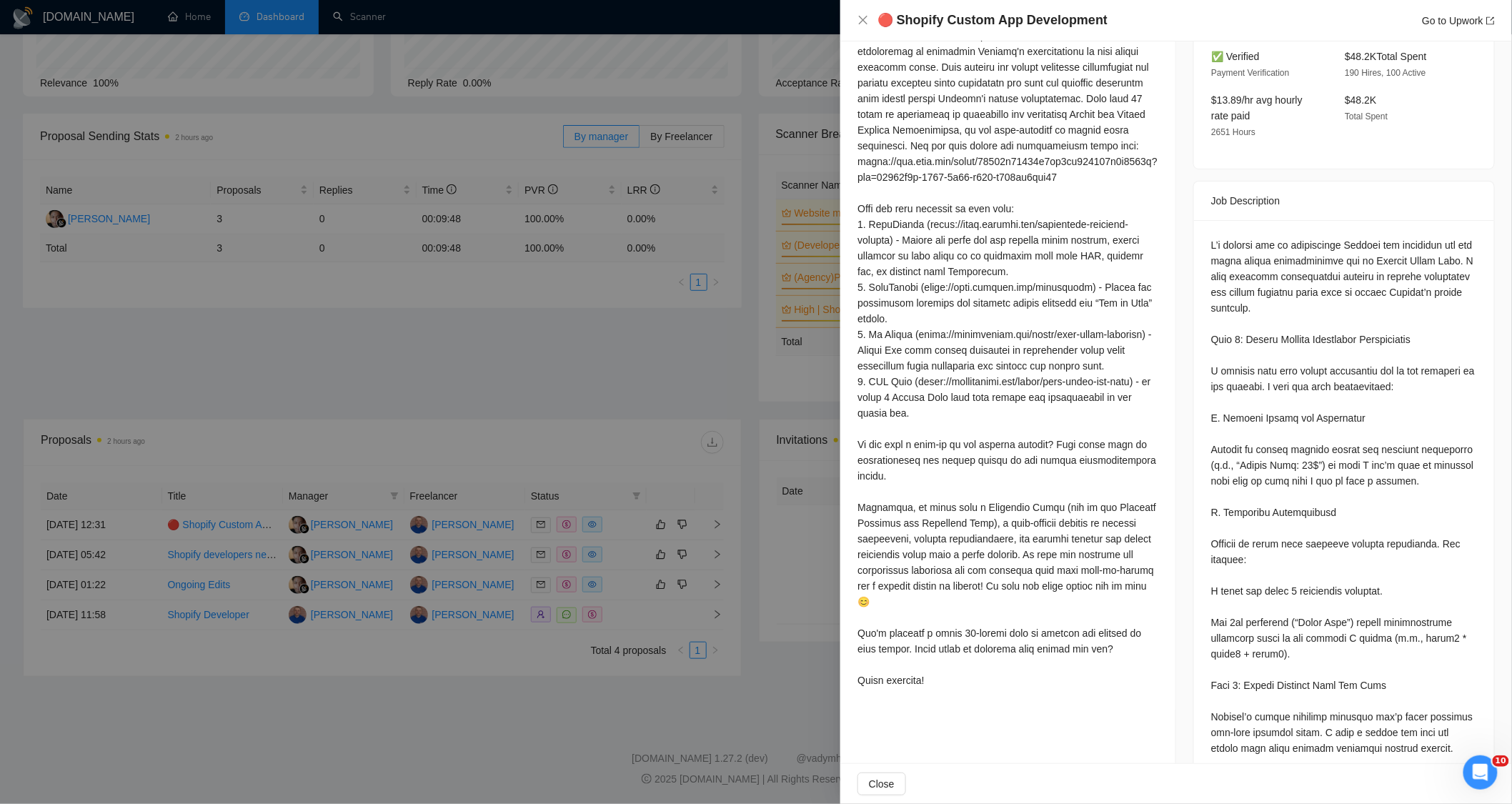
click at [1066, 487] on div at bounding box center [1008, 342] width 301 height 692
drag, startPoint x: 1020, startPoint y: 583, endPoint x: 1032, endPoint y: 601, distance: 21.6
click at [1029, 590] on div at bounding box center [1008, 342] width 301 height 692
drag, startPoint x: 1039, startPoint y: 592, endPoint x: 1037, endPoint y: 601, distance: 9.2
click at [1040, 593] on div at bounding box center [1008, 342] width 301 height 692
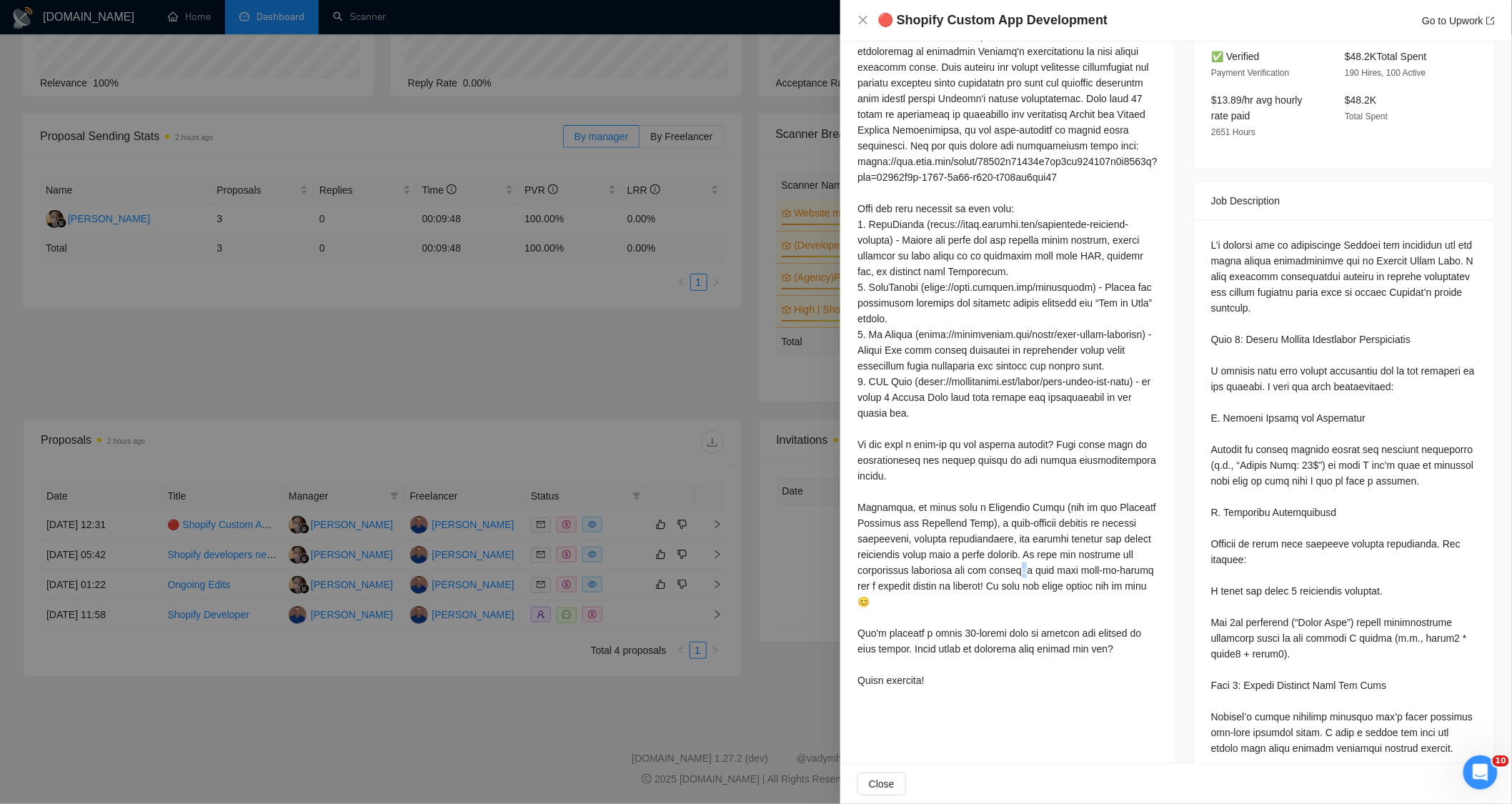
drag, startPoint x: 1040, startPoint y: 602, endPoint x: 1049, endPoint y: 597, distance: 10.3
click at [1049, 597] on div at bounding box center [1008, 342] width 301 height 692
drag, startPoint x: 1032, startPoint y: 582, endPoint x: 1046, endPoint y: 587, distance: 14.9
click at [1046, 587] on div at bounding box center [1008, 342] width 301 height 692
drag, startPoint x: 1032, startPoint y: 589, endPoint x: 1064, endPoint y: 590, distance: 32.0
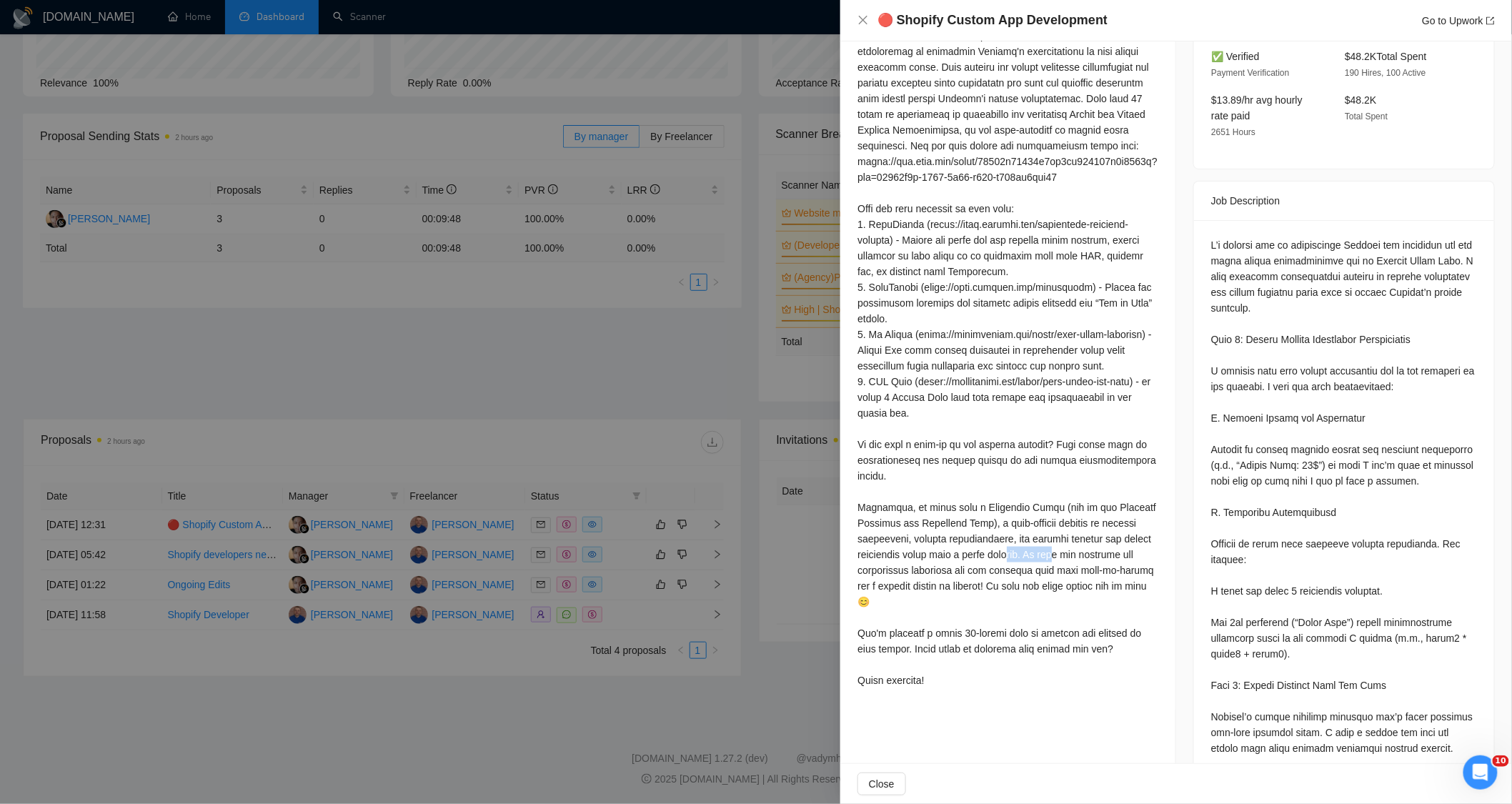
click at [1064, 590] on div at bounding box center [1008, 342] width 301 height 692
drag, startPoint x: 860, startPoint y: 544, endPoint x: 1016, endPoint y: 536, distance: 156.2
click at [1016, 536] on div "Cover Letter" at bounding box center [1008, 328] width 335 height 767
drag, startPoint x: 1012, startPoint y: 613, endPoint x: 1025, endPoint y: 563, distance: 51.7
click at [1016, 610] on div at bounding box center [1008, 342] width 301 height 692
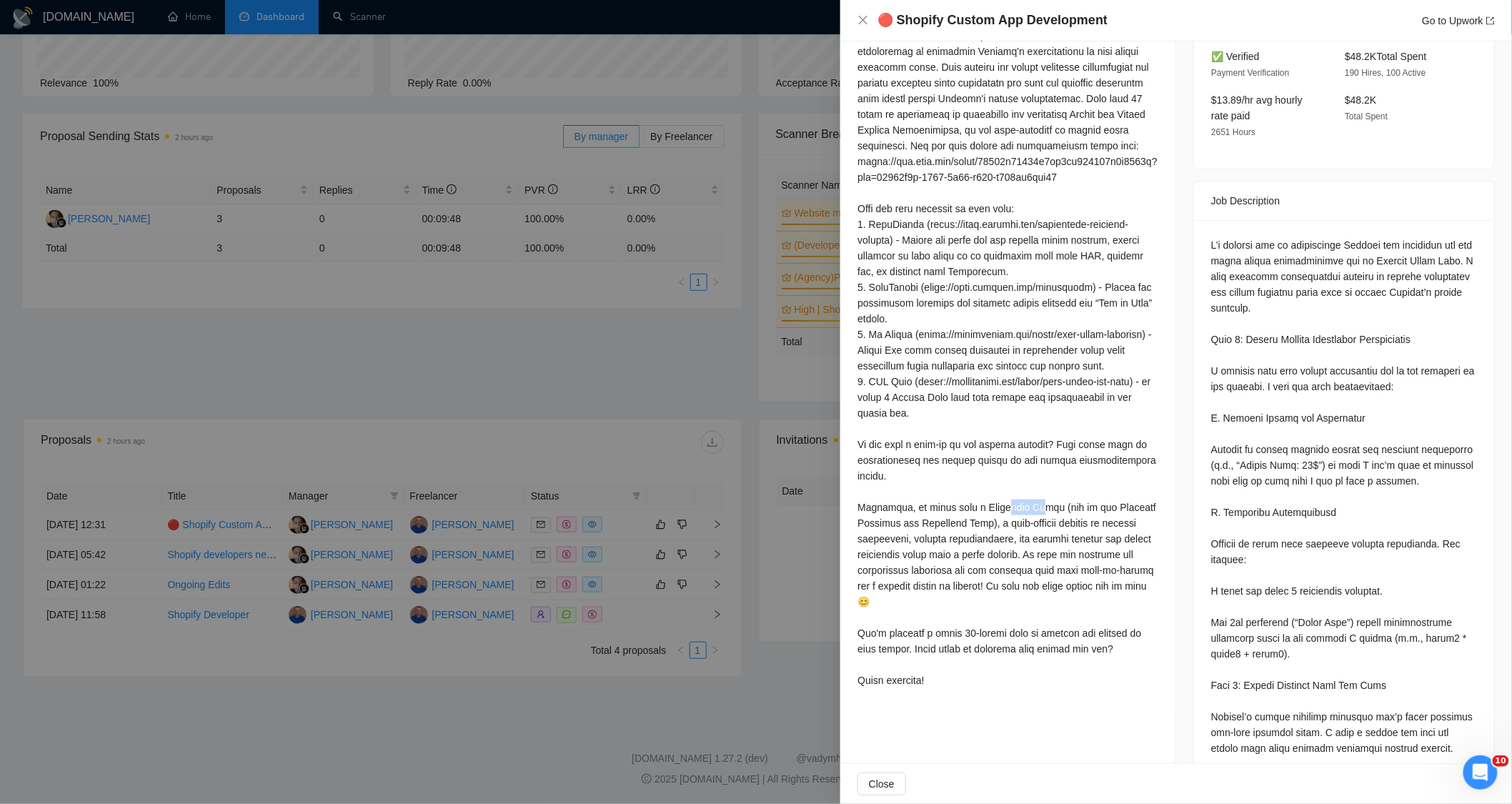
drag, startPoint x: 992, startPoint y: 544, endPoint x: 1034, endPoint y: 546, distance: 42.0
click at [1031, 535] on div at bounding box center [1008, 342] width 301 height 692
drag, startPoint x: 1063, startPoint y: 659, endPoint x: 1053, endPoint y: 644, distance: 18.0
click at [1061, 656] on div at bounding box center [1008, 342] width 301 height 692
click at [962, 591] on div at bounding box center [1008, 342] width 301 height 692
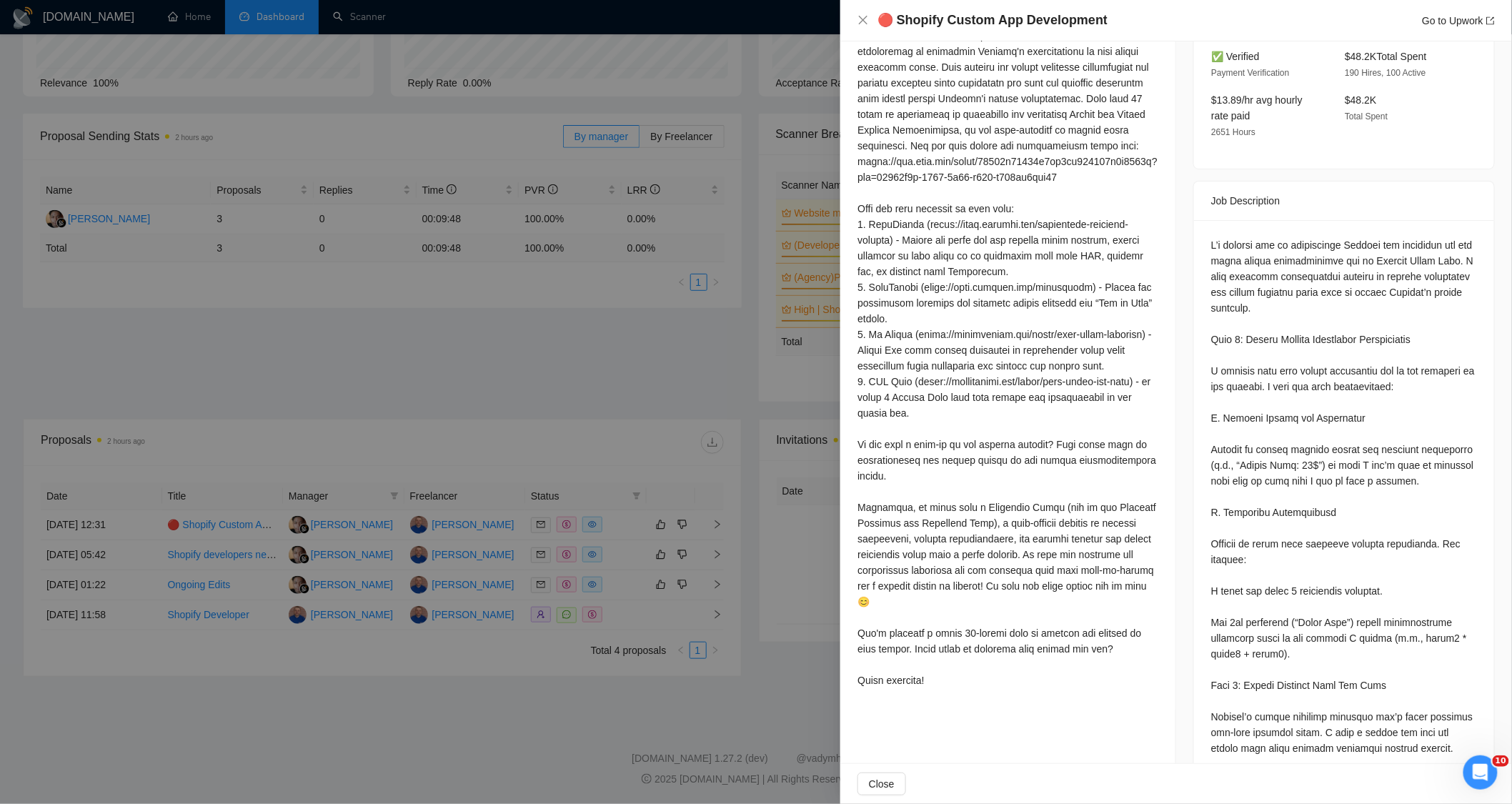
click at [898, 646] on div at bounding box center [1008, 342] width 301 height 692
drag, startPoint x: 1065, startPoint y: 626, endPoint x: 1112, endPoint y: 629, distance: 47.1
click at [1112, 629] on div at bounding box center [1008, 342] width 301 height 692
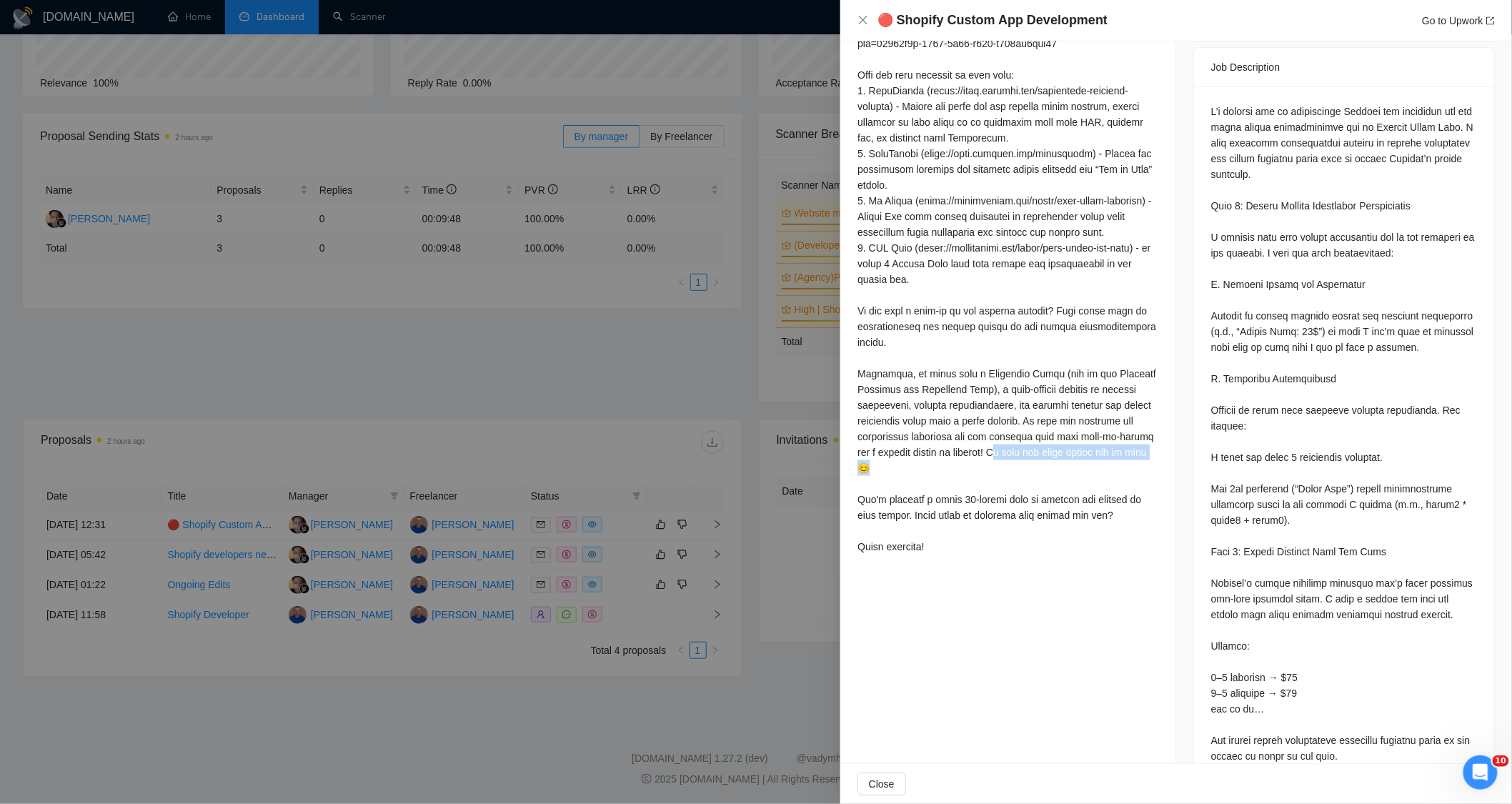
scroll to position [635, 0]
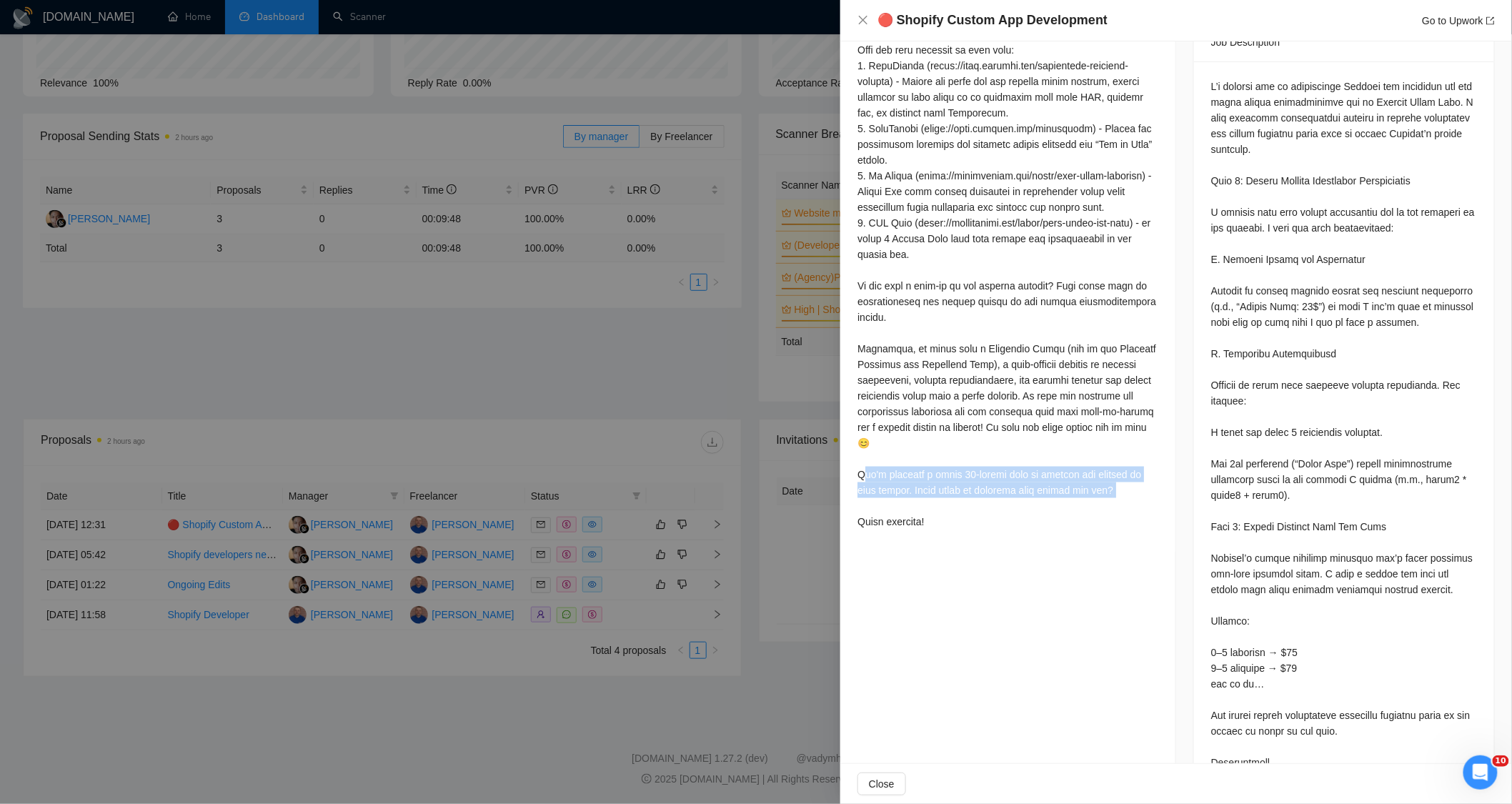
drag, startPoint x: 861, startPoint y: 505, endPoint x: 1158, endPoint y: 539, distance: 298.9
click at [1158, 539] on div "Cover Letter" at bounding box center [1008, 169] width 335 height 767
click at [1102, 530] on div at bounding box center [1008, 183] width 301 height 692
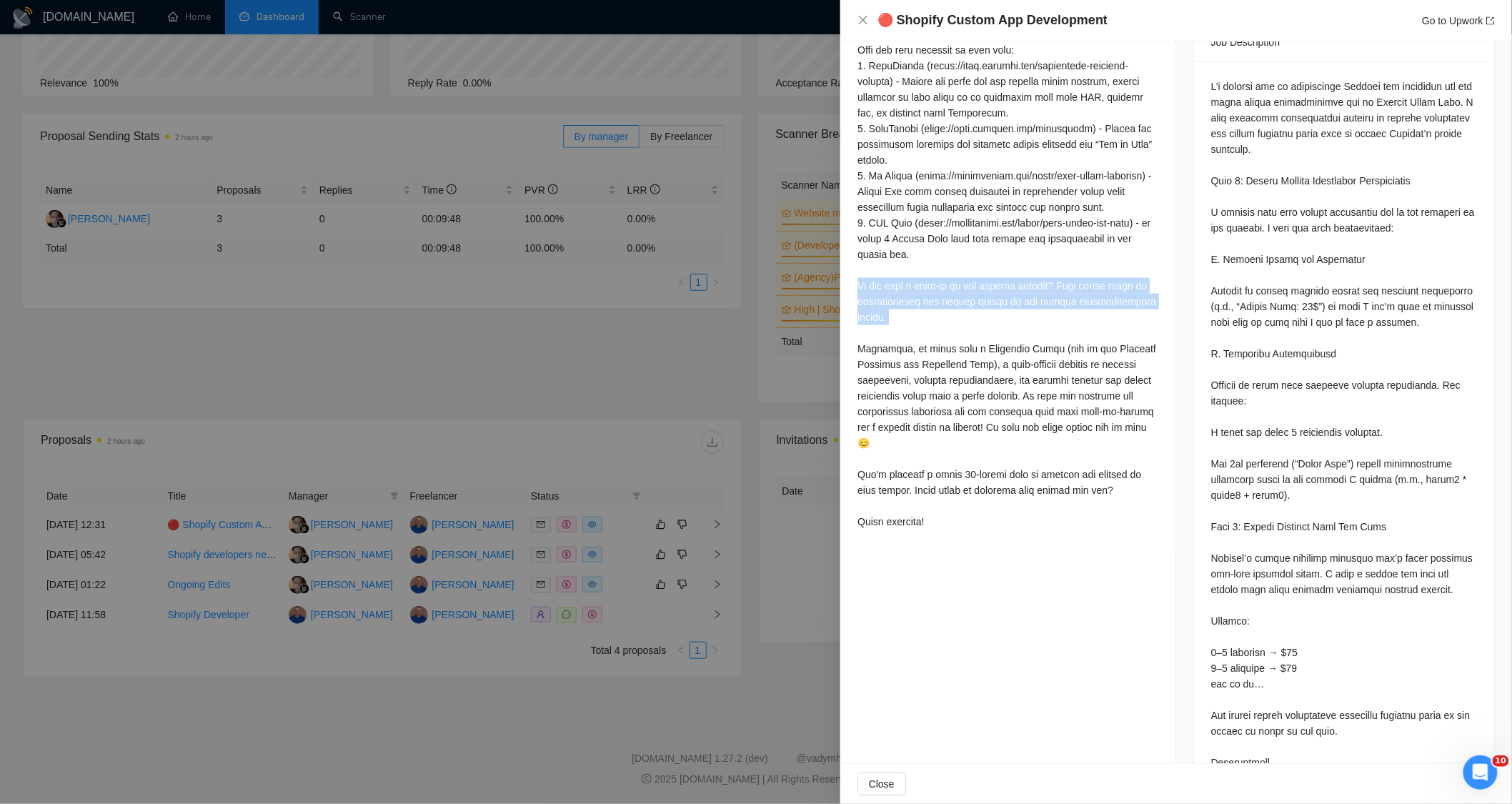
drag, startPoint x: 855, startPoint y: 319, endPoint x: 950, endPoint y: 361, distance: 103.9
click at [953, 367] on div "Cover Letter" at bounding box center [1008, 169] width 335 height 767
click at [955, 331] on div at bounding box center [1008, 183] width 301 height 692
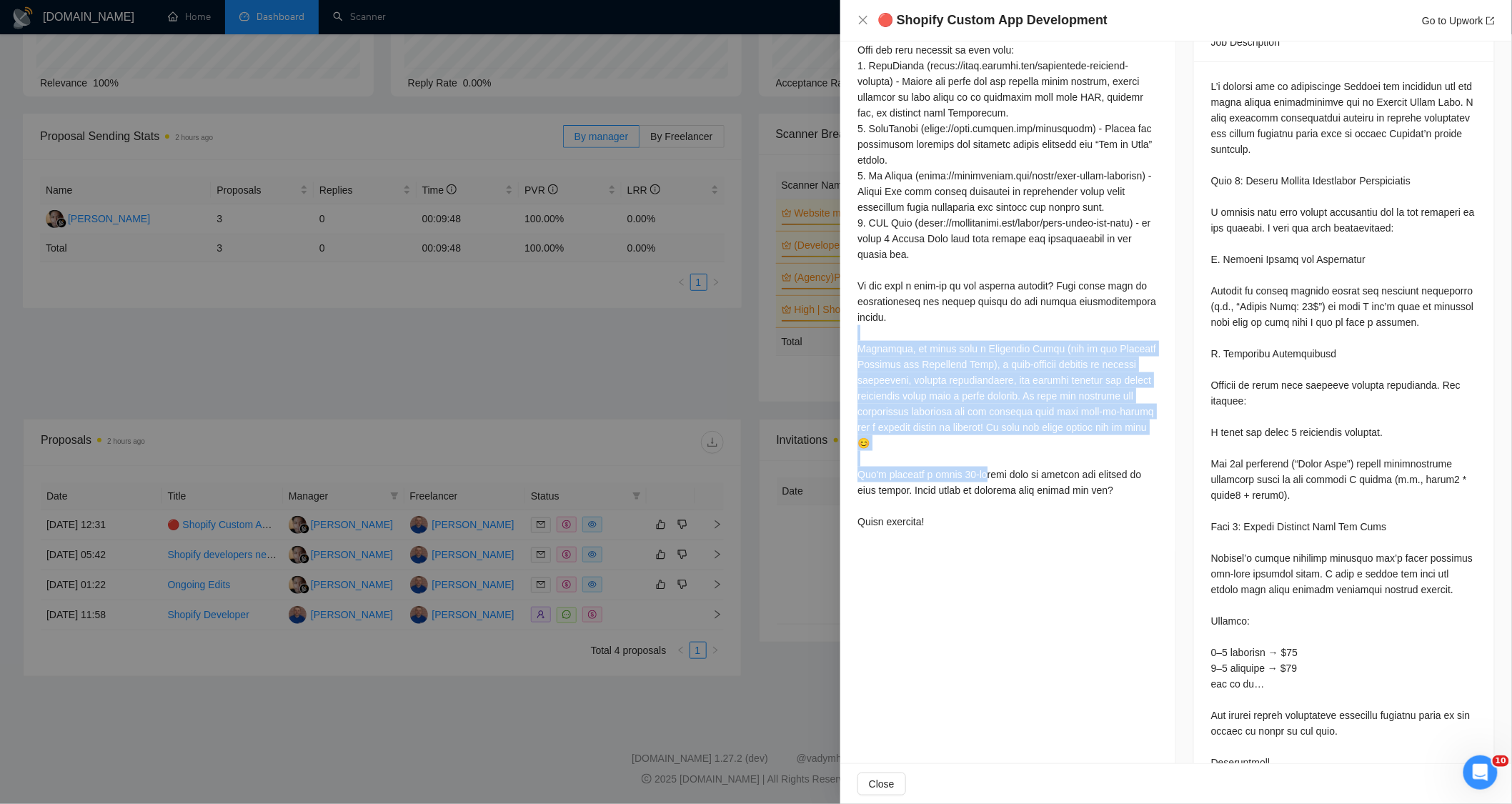
drag, startPoint x: 891, startPoint y: 358, endPoint x: 995, endPoint y: 515, distance: 188.3
click at [982, 512] on div at bounding box center [1008, 183] width 301 height 692
drag, startPoint x: 1049, startPoint y: 531, endPoint x: 1005, endPoint y: 439, distance: 102.0
click at [1049, 528] on div at bounding box center [1008, 183] width 301 height 692
drag, startPoint x: 1005, startPoint y: 483, endPoint x: 855, endPoint y: 384, distance: 179.7
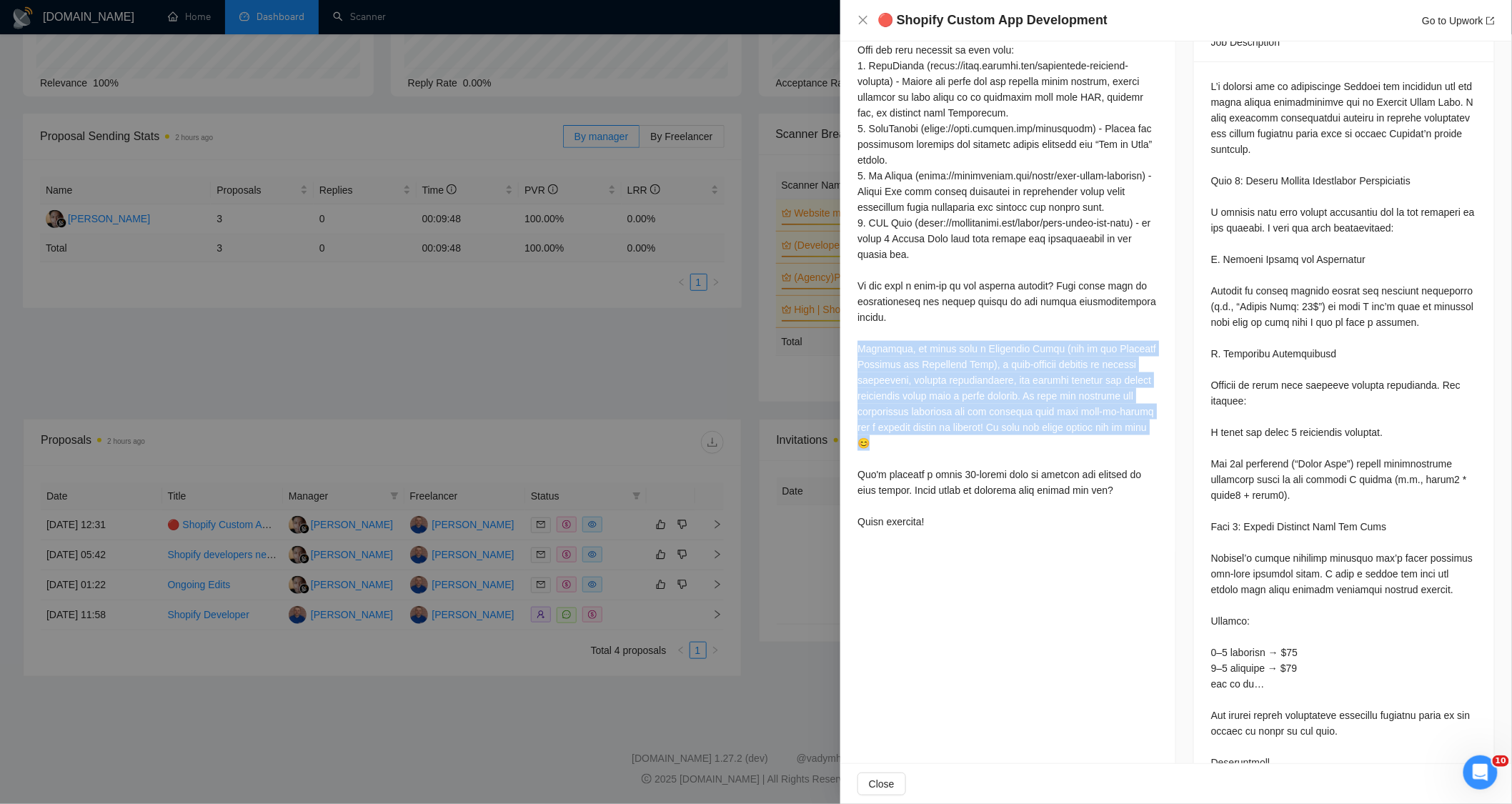
click at [855, 384] on div "Cover Letter" at bounding box center [1008, 169] width 335 height 767
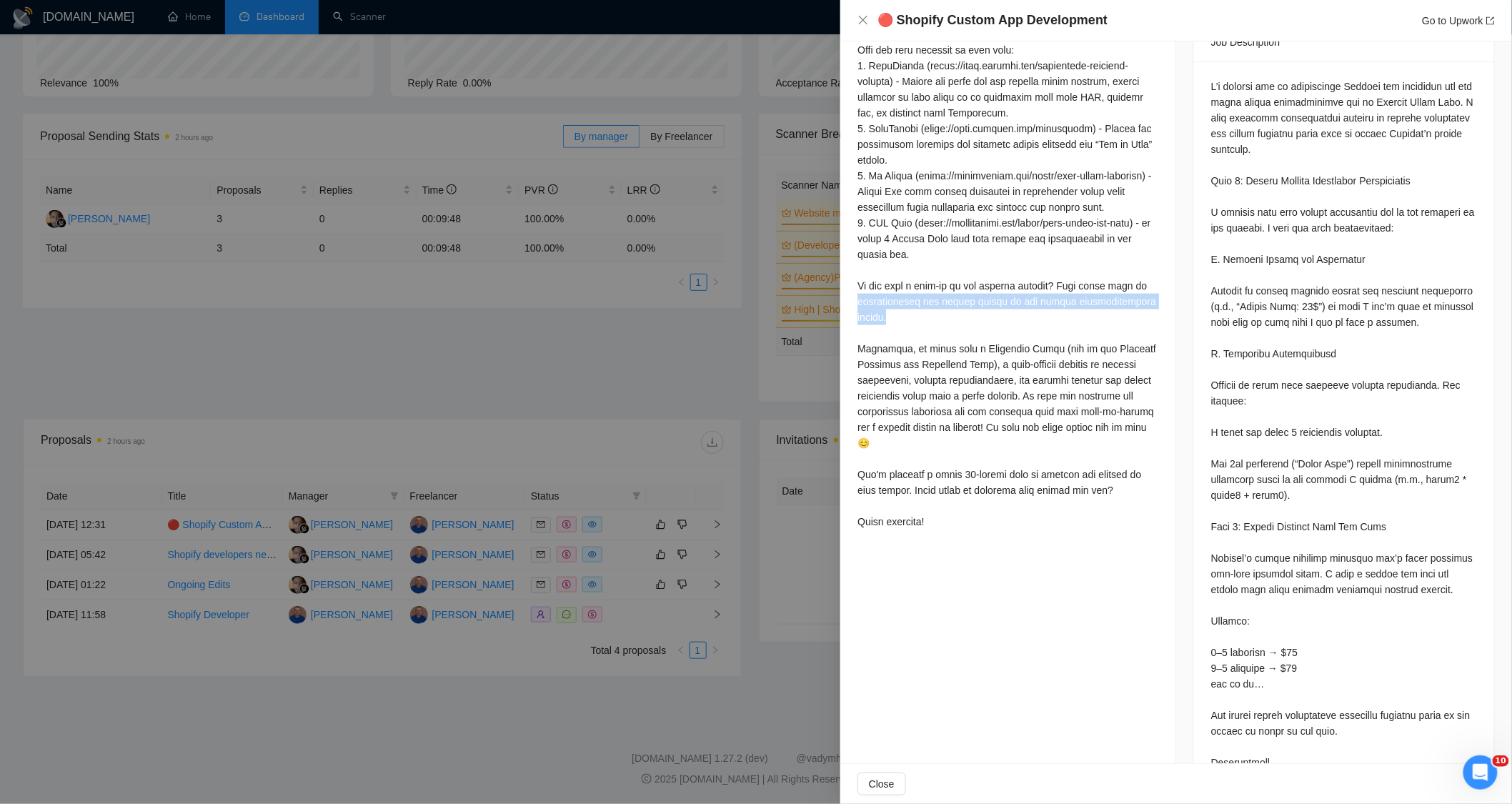
drag, startPoint x: 856, startPoint y: 326, endPoint x: 912, endPoint y: 355, distance: 63.1
click at [912, 355] on div "Cover Letter" at bounding box center [1008, 169] width 335 height 767
click at [912, 355] on div at bounding box center [1008, 183] width 301 height 692
drag, startPoint x: 862, startPoint y: 308, endPoint x: 912, endPoint y: 348, distance: 64.0
click at [912, 348] on div at bounding box center [1008, 183] width 301 height 692
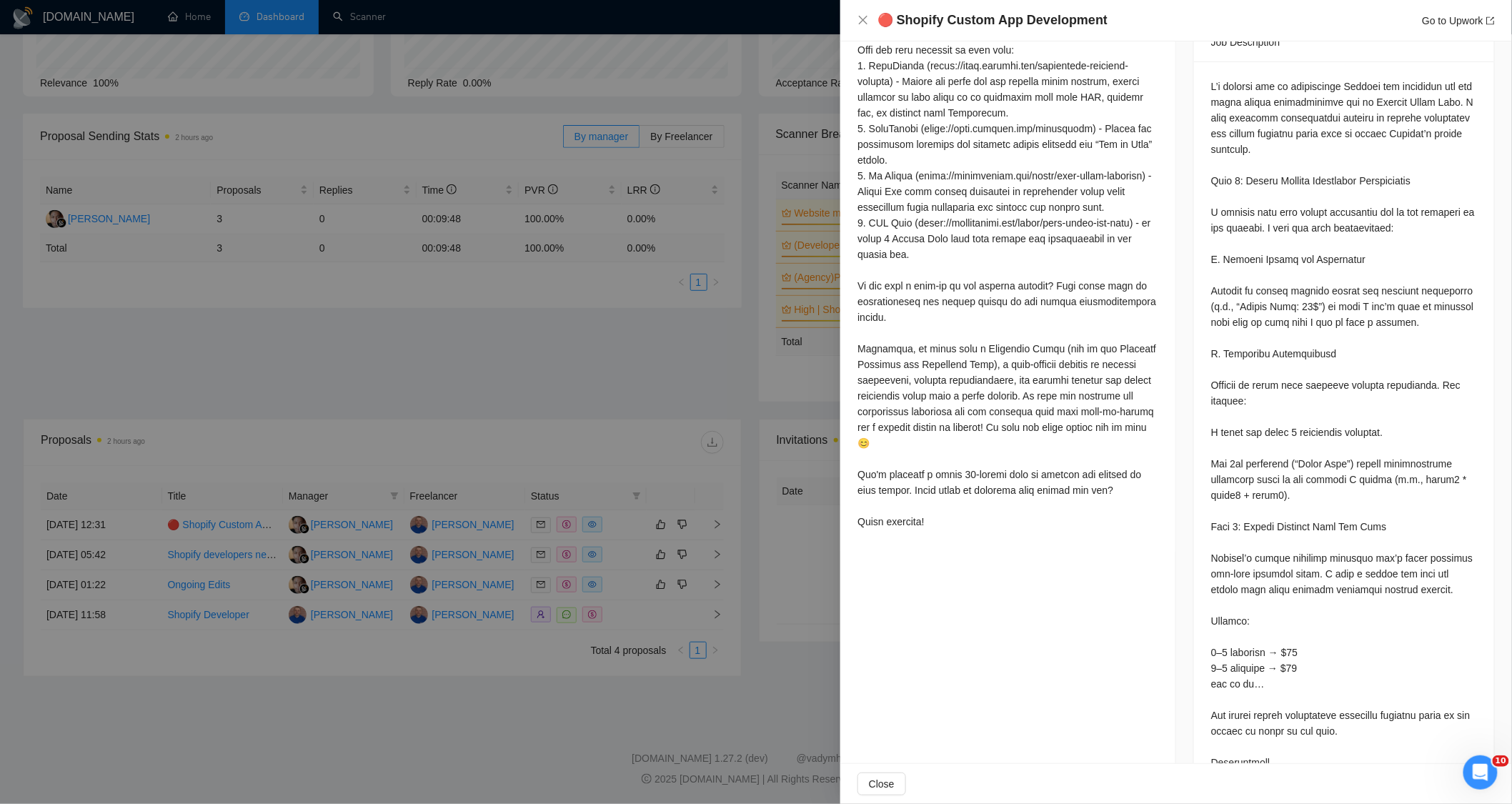
click at [927, 363] on div at bounding box center [1008, 183] width 301 height 692
drag, startPoint x: 858, startPoint y: 317, endPoint x: 905, endPoint y: 344, distance: 54.2
click at [909, 346] on div at bounding box center [1008, 183] width 301 height 692
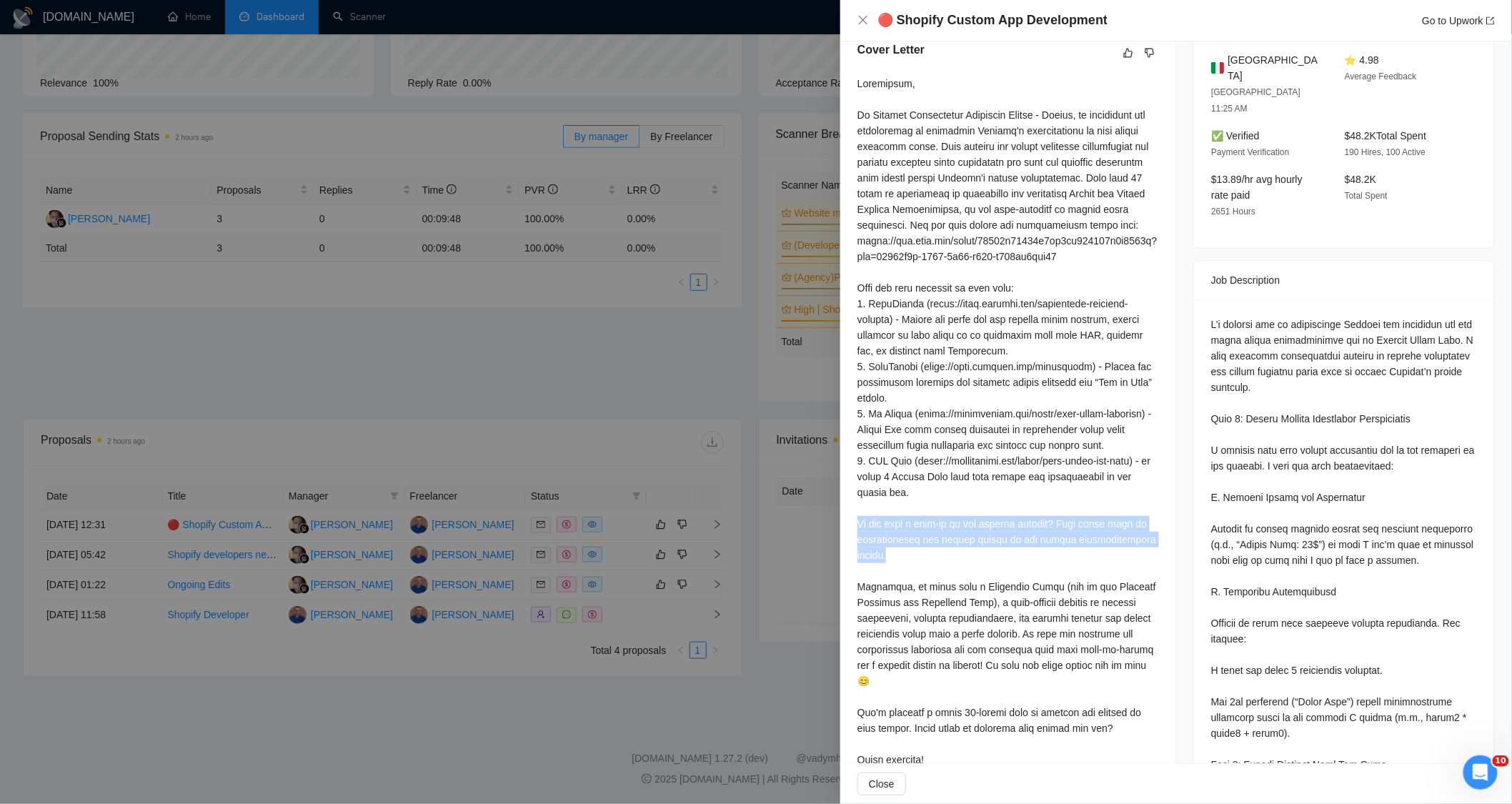
scroll to position [476, 0]
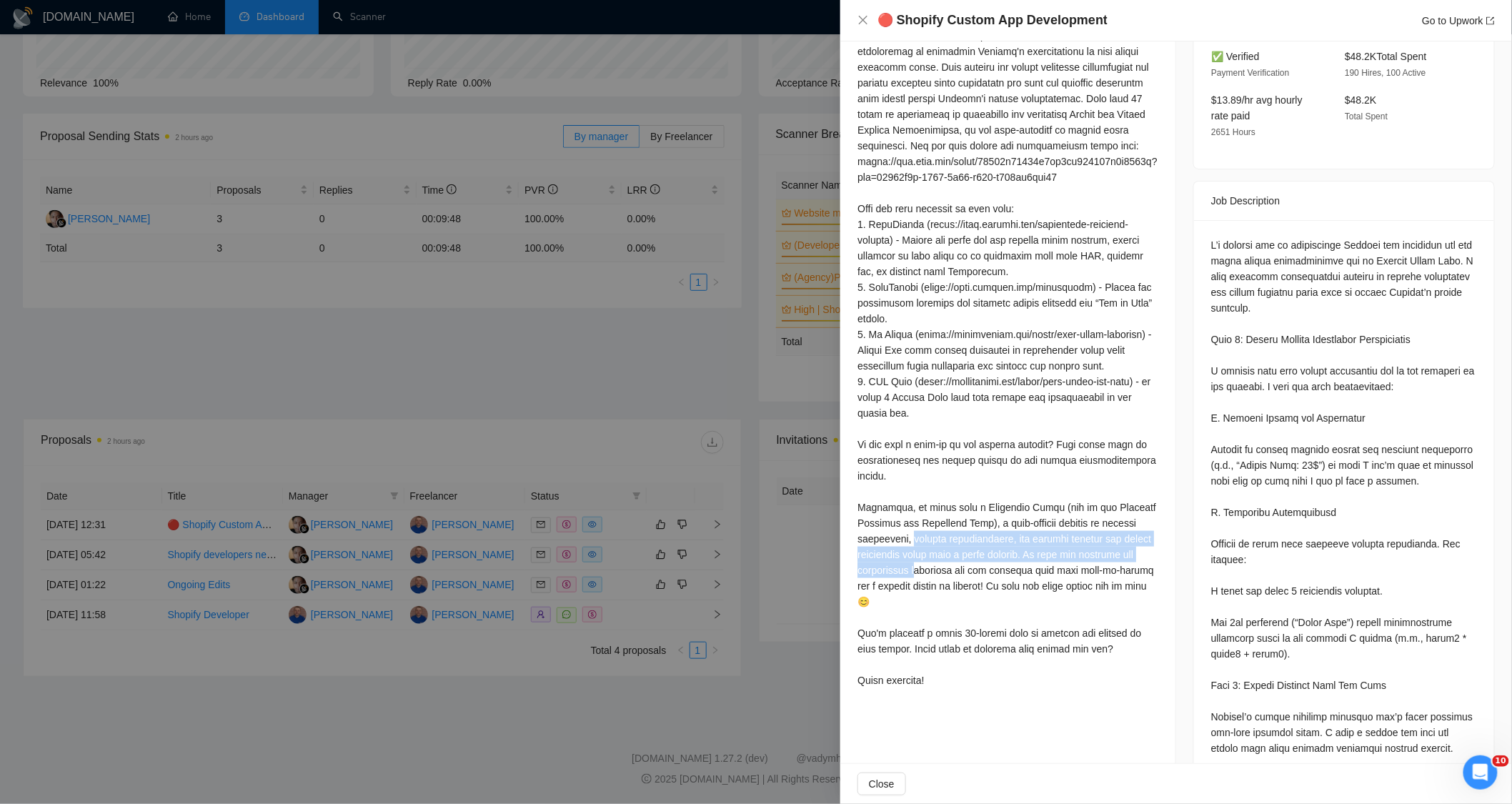
drag, startPoint x: 900, startPoint y: 566, endPoint x: 990, endPoint y: 639, distance: 115.9
click at [976, 615] on div at bounding box center [1008, 342] width 301 height 692
drag, startPoint x: 1011, startPoint y: 668, endPoint x: 1006, endPoint y: 632, distance: 36.3
click at [1011, 667] on div at bounding box center [1008, 342] width 301 height 692
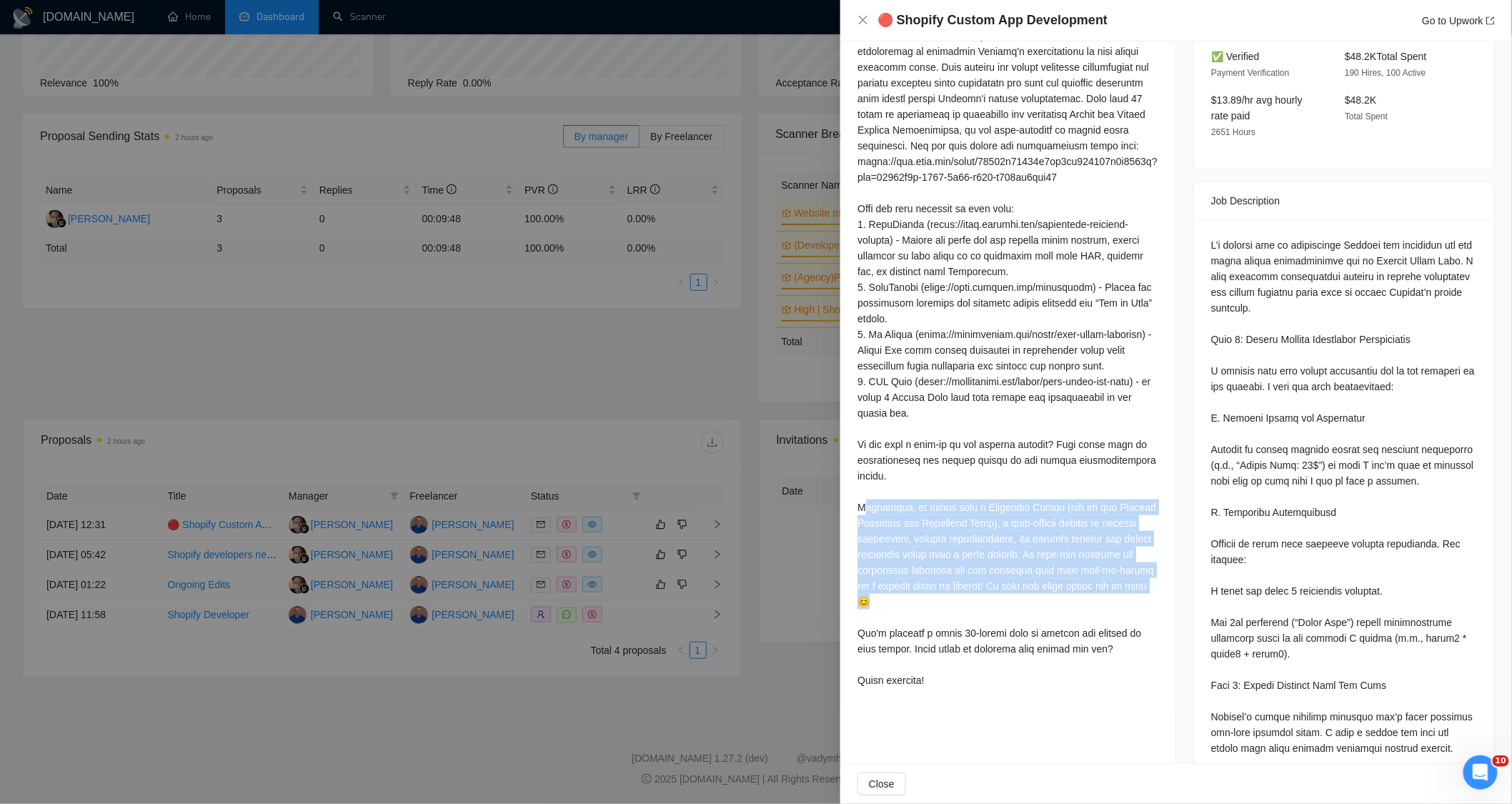
drag, startPoint x: 962, startPoint y: 633, endPoint x: 889, endPoint y: 566, distance: 99.1
click at [857, 543] on div at bounding box center [1008, 342] width 301 height 692
drag, startPoint x: 1015, startPoint y: 613, endPoint x: 1009, endPoint y: 602, distance: 12.5
click at [1014, 612] on div at bounding box center [1008, 342] width 301 height 692
click at [1012, 615] on div at bounding box center [1008, 342] width 301 height 692
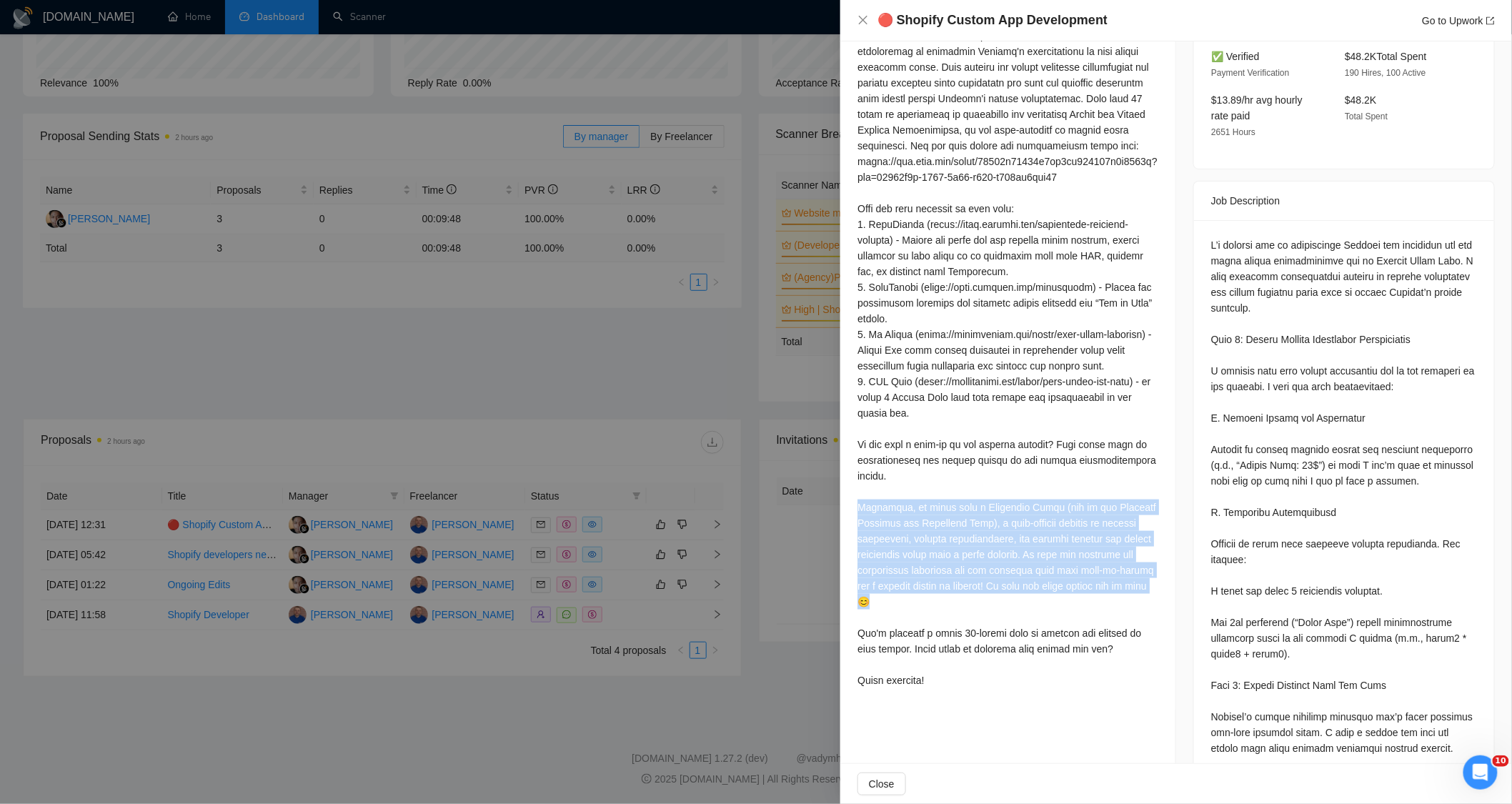
click at [1008, 636] on div at bounding box center [1008, 342] width 301 height 692
click at [991, 610] on div at bounding box center [1008, 342] width 301 height 692
drag, startPoint x: 848, startPoint y: 539, endPoint x: 963, endPoint y: 627, distance: 144.8
click at [963, 627] on div "Cover Letter" at bounding box center [1008, 328] width 335 height 767
click at [1065, 561] on div at bounding box center [1008, 342] width 301 height 692
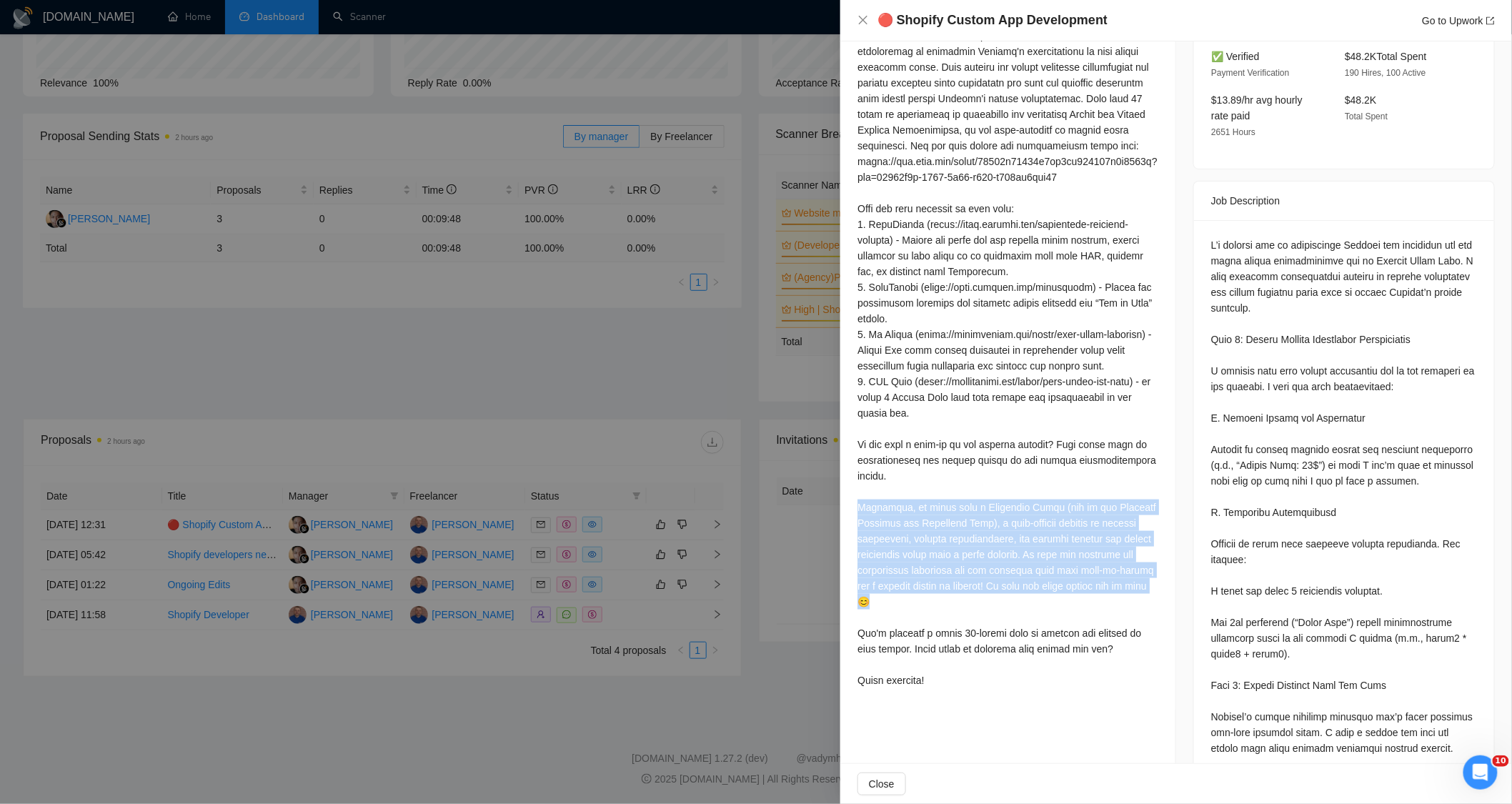
click at [1013, 574] on div at bounding box center [1008, 342] width 301 height 692
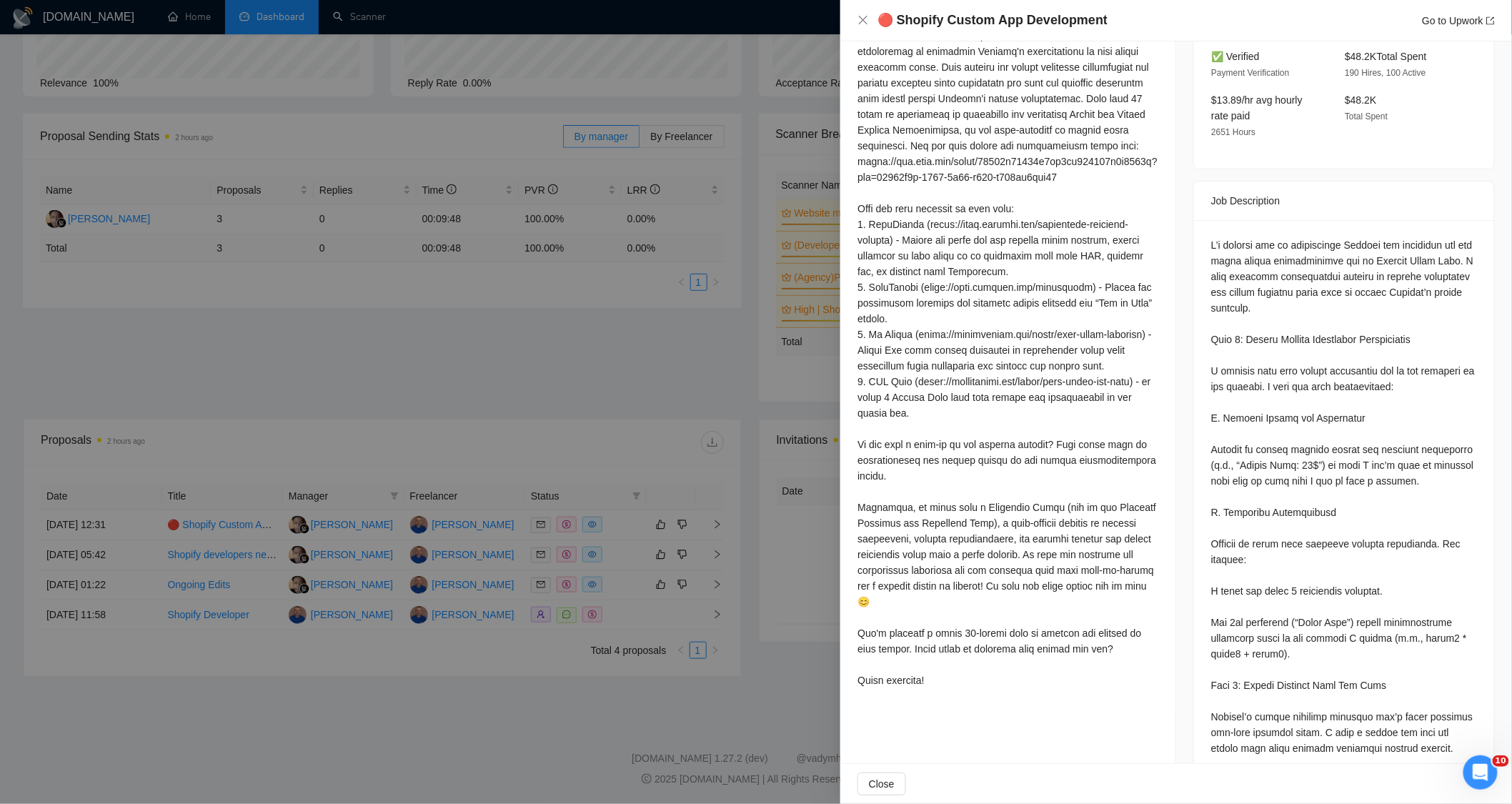
click at [1020, 492] on div at bounding box center [1008, 342] width 301 height 692
drag, startPoint x: 1032, startPoint y: 586, endPoint x: 1076, endPoint y: 627, distance: 60.1
click at [1076, 627] on div at bounding box center [1008, 342] width 301 height 692
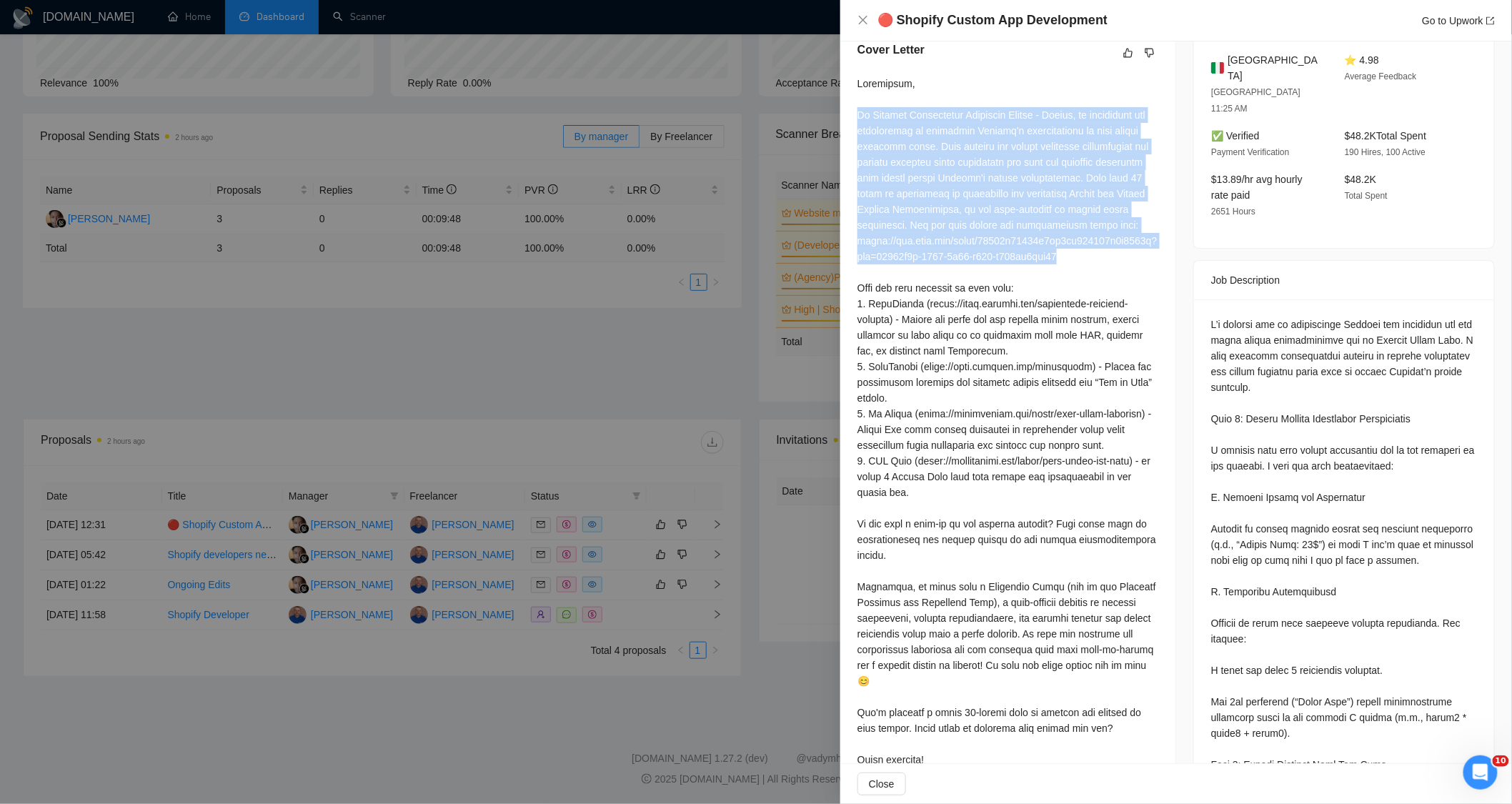
drag, startPoint x: 854, startPoint y: 144, endPoint x: 1116, endPoint y: 293, distance: 301.4
click at [1114, 294] on div "Cover Letter" at bounding box center [1008, 408] width 335 height 767
click at [1126, 241] on div at bounding box center [1008, 422] width 301 height 692
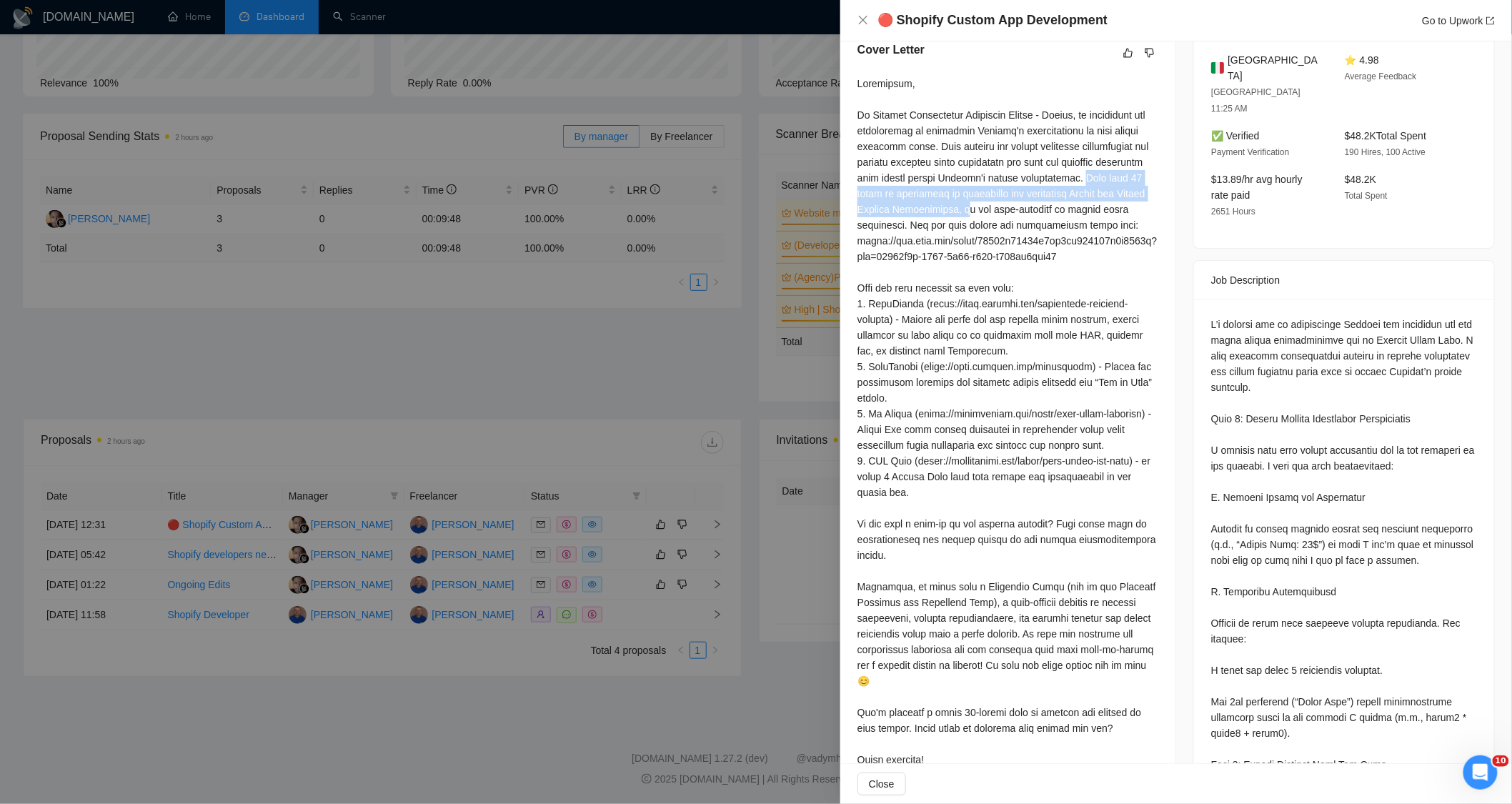
drag, startPoint x: 1116, startPoint y: 209, endPoint x: 1006, endPoint y: 241, distance: 114.6
click at [1006, 241] on div at bounding box center [1008, 422] width 301 height 692
click at [1039, 191] on div at bounding box center [1008, 422] width 301 height 692
drag, startPoint x: 1006, startPoint y: 238, endPoint x: 1087, endPoint y: 239, distance: 81.0
click at [1087, 239] on div at bounding box center [1008, 422] width 301 height 692
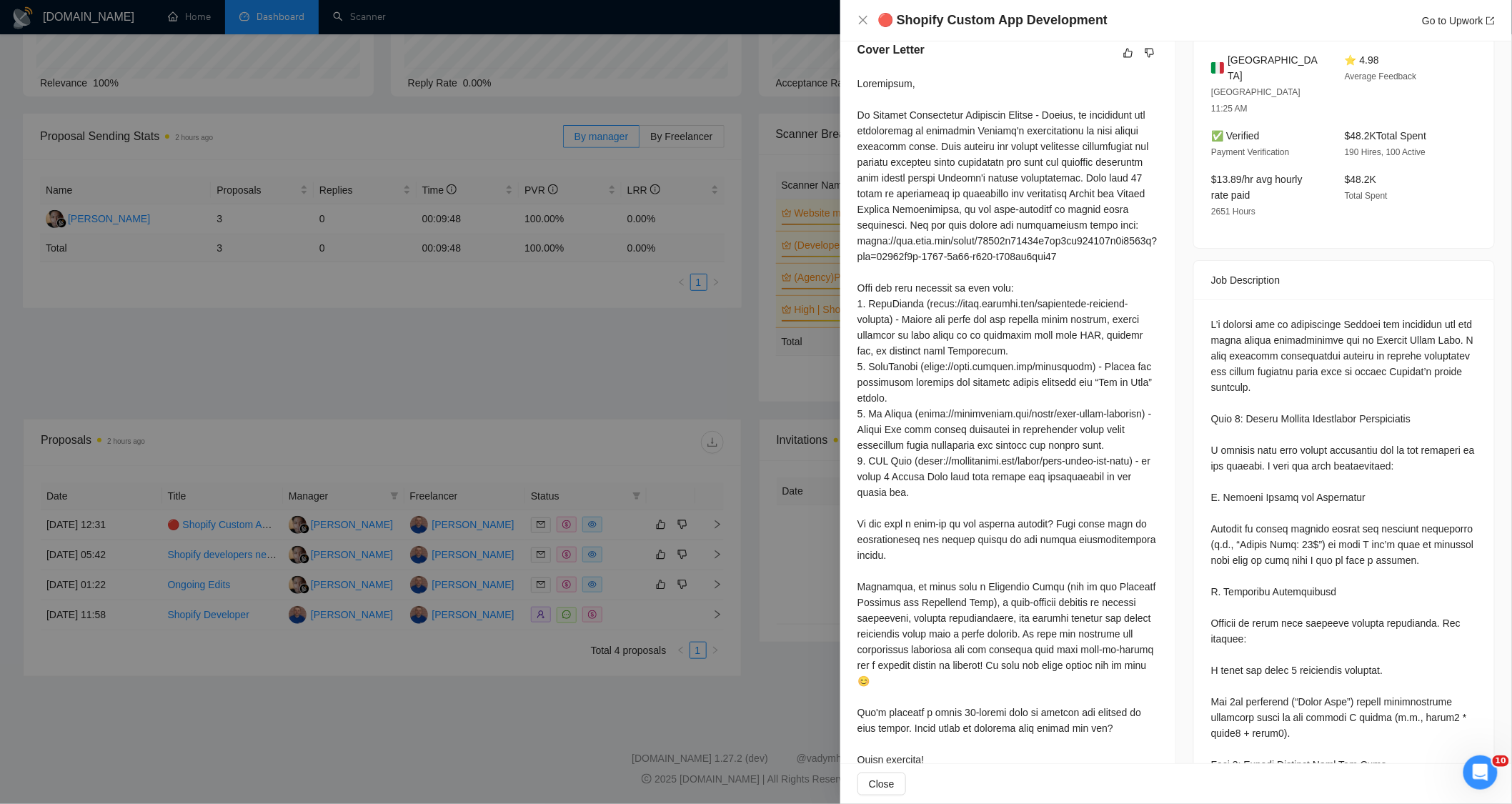
click at [1031, 218] on div at bounding box center [1008, 422] width 301 height 692
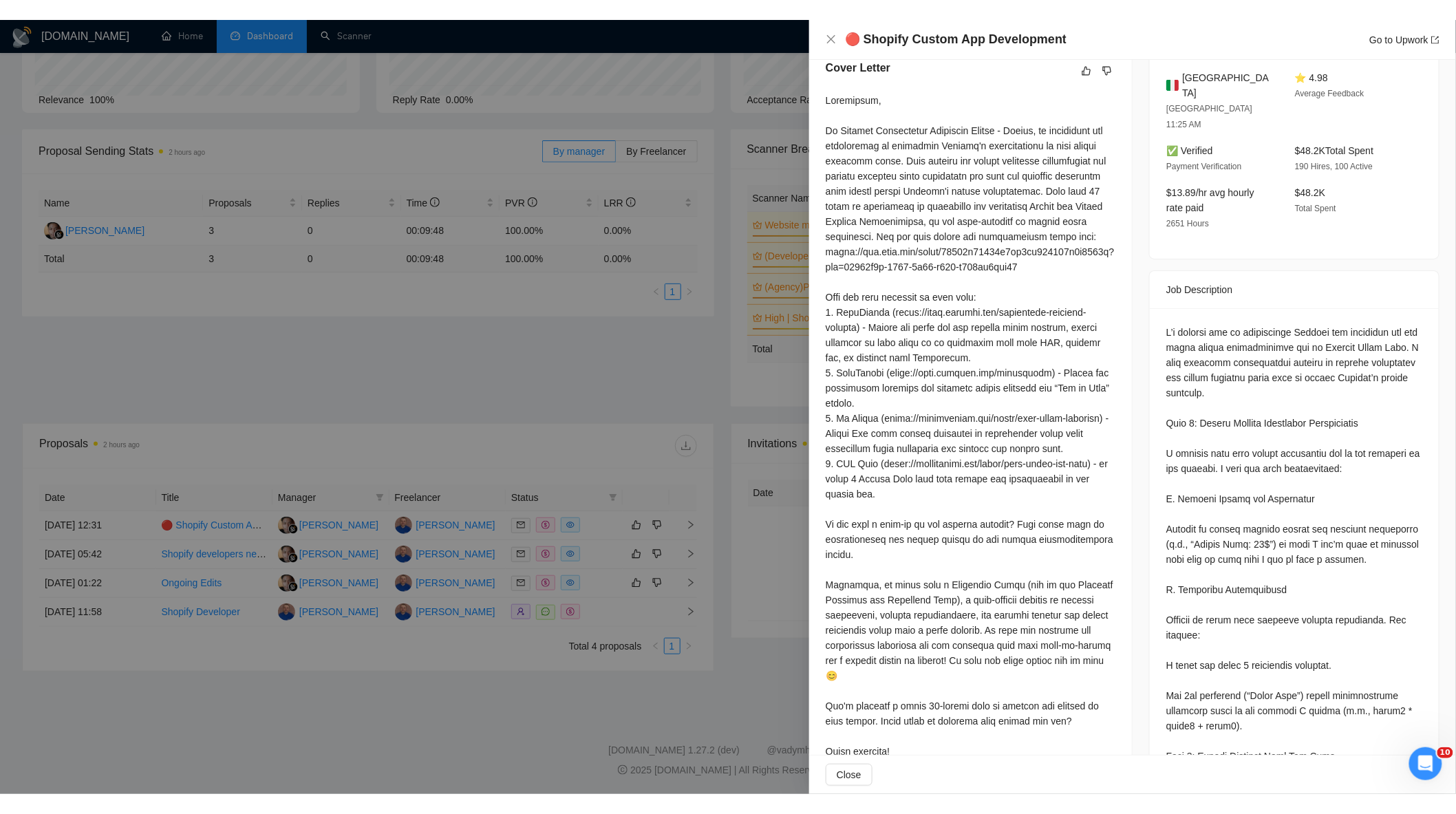
scroll to position [94, 0]
